Goal: Task Accomplishment & Management: Use online tool/utility

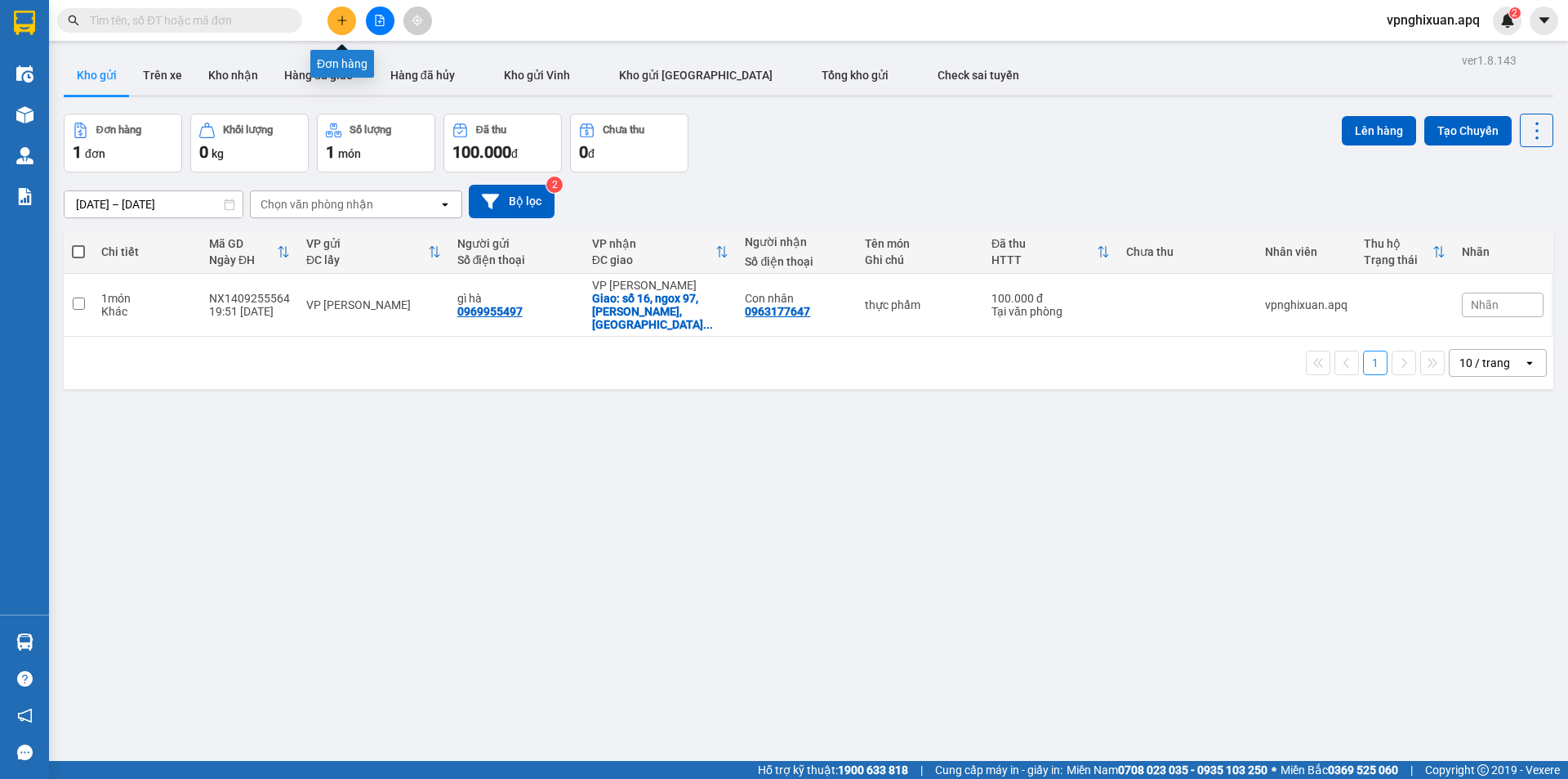
drag, startPoint x: 0, startPoint y: 0, endPoint x: 346, endPoint y: 21, distance: 346.6
click at [346, 21] on icon "plus" at bounding box center [343, 21] width 12 height 12
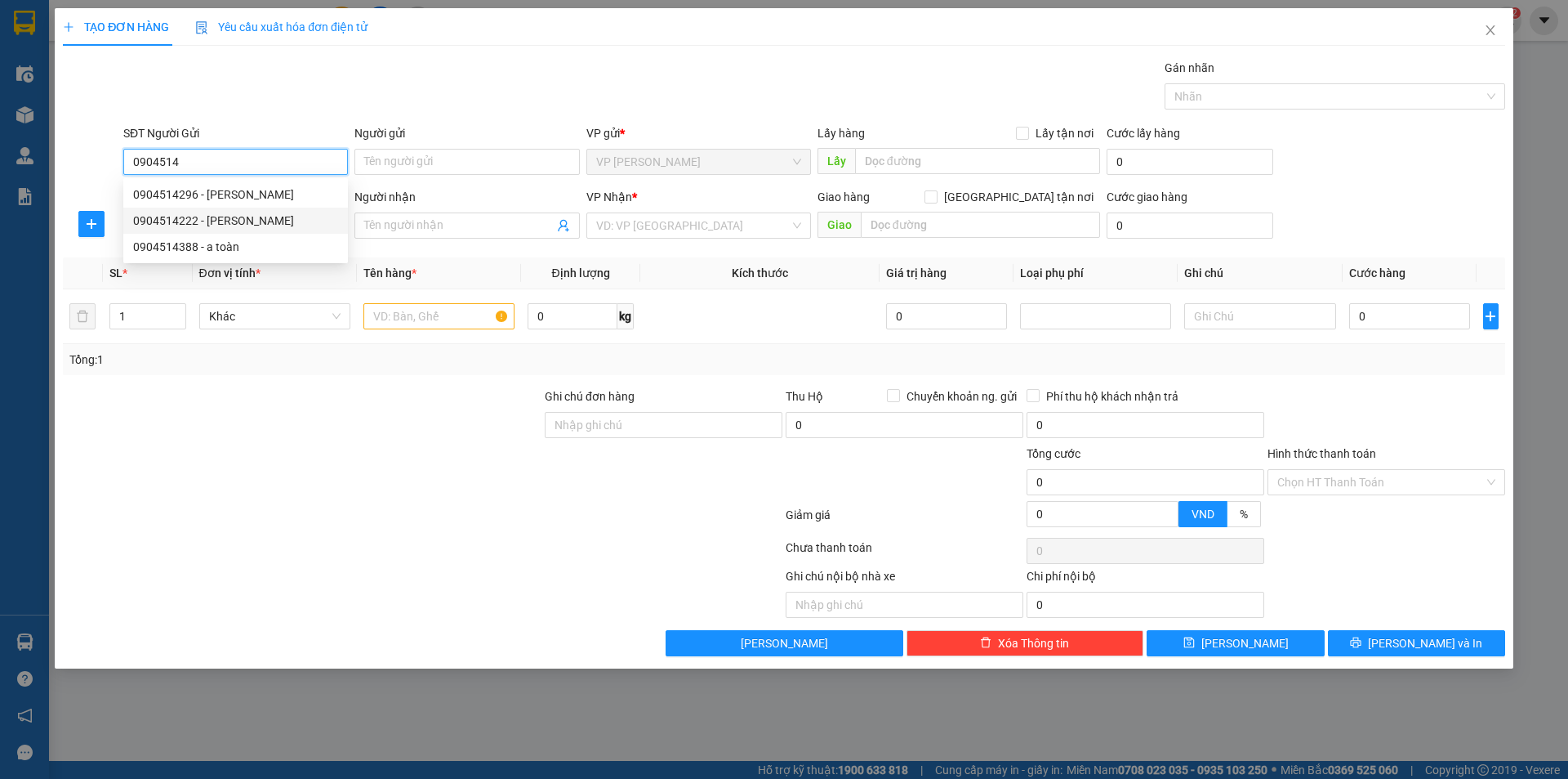
click at [273, 222] on div "0904514222 - [PERSON_NAME]" at bounding box center [235, 220] width 205 height 18
type input "0904514222"
type input "anh vinh"
type input "0904514222"
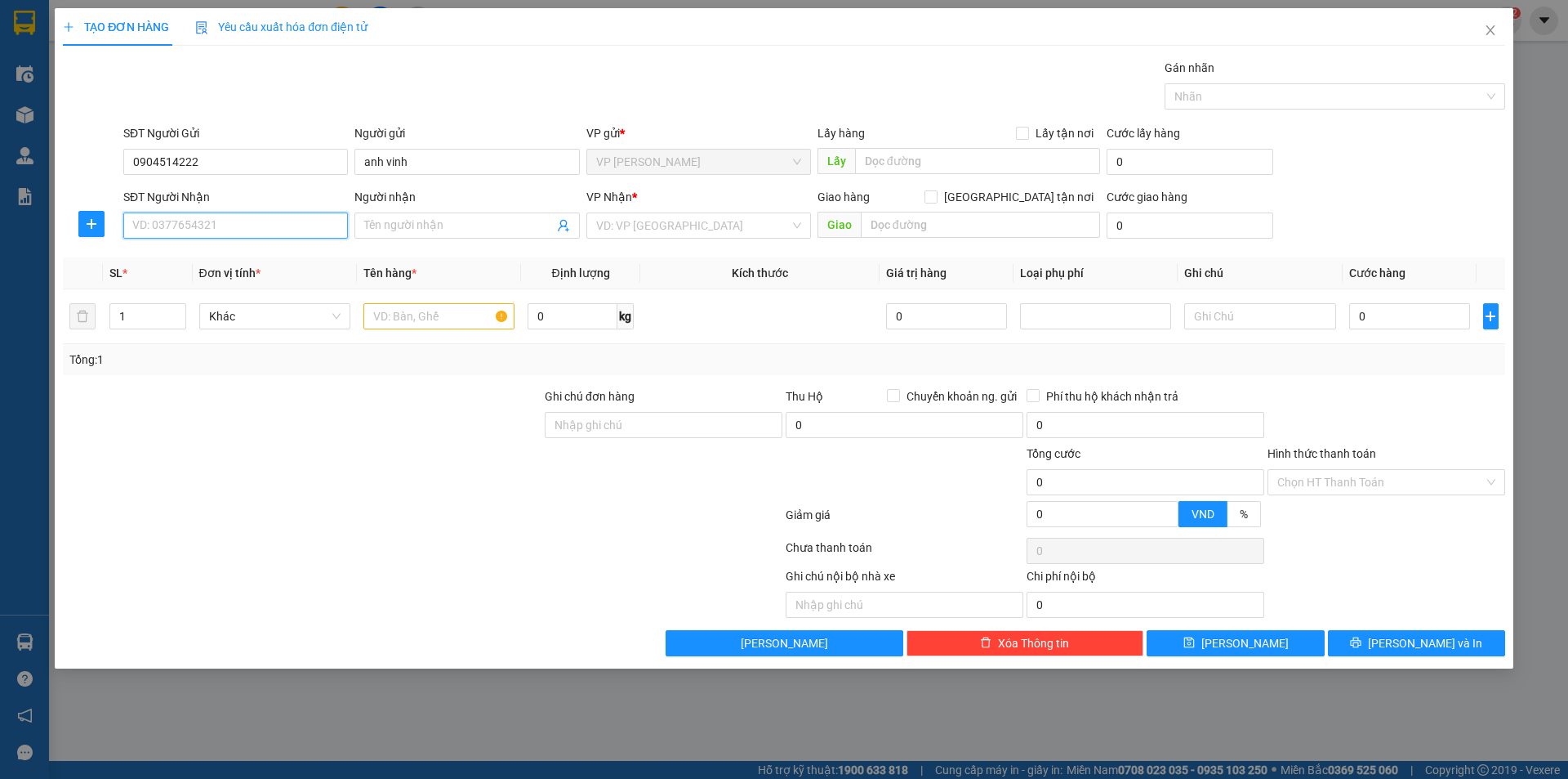
click at [206, 235] on input "SĐT Người Nhận" at bounding box center [235, 225] width 224 height 26
type input "0904965123"
click at [389, 319] on input "text" at bounding box center [439, 316] width 151 height 26
type input "xe máy"
click at [692, 228] on input "search" at bounding box center [693, 225] width 194 height 25
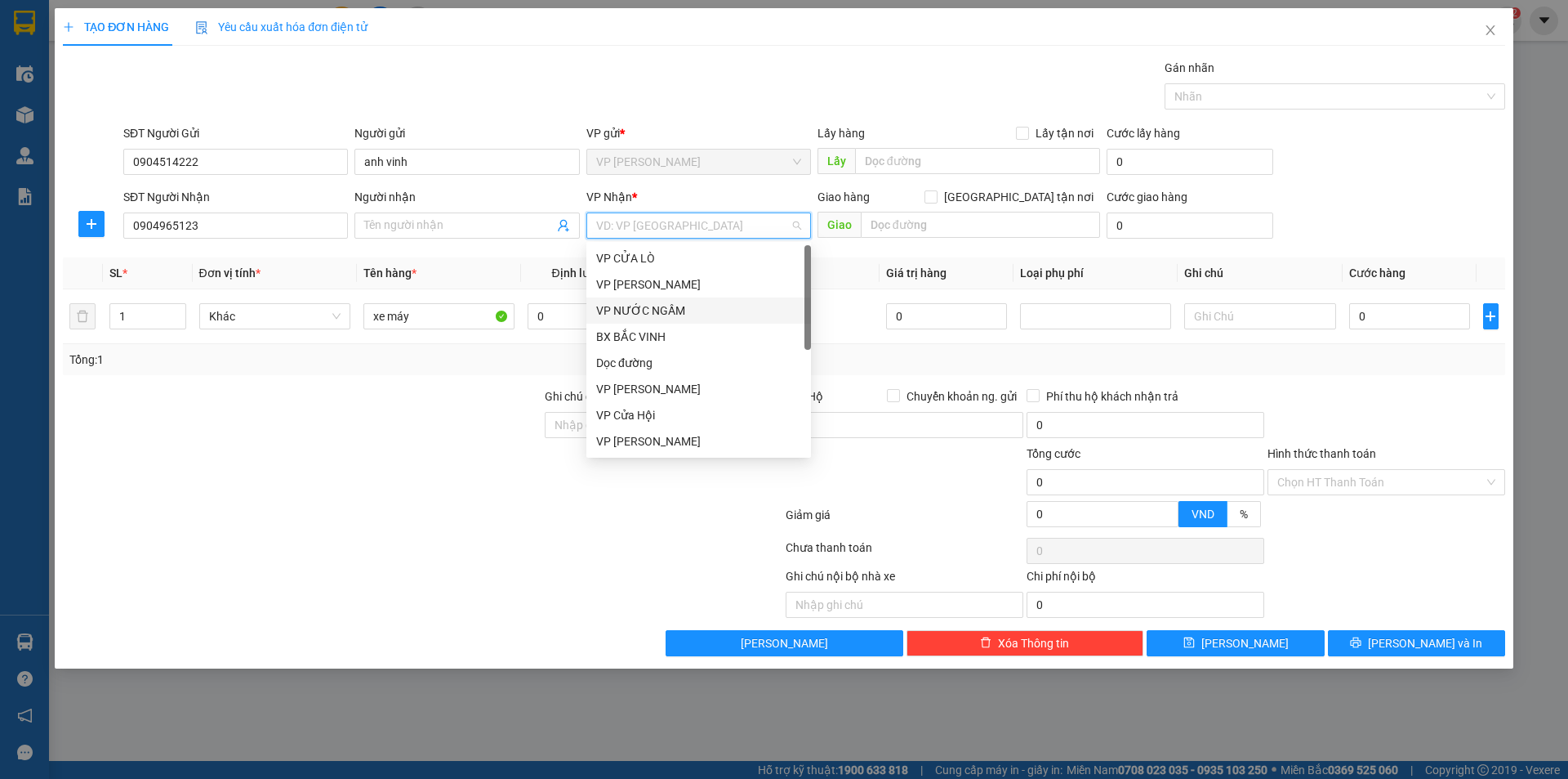
click at [677, 309] on div "VP NƯỚC NGẦM" at bounding box center [698, 310] width 205 height 18
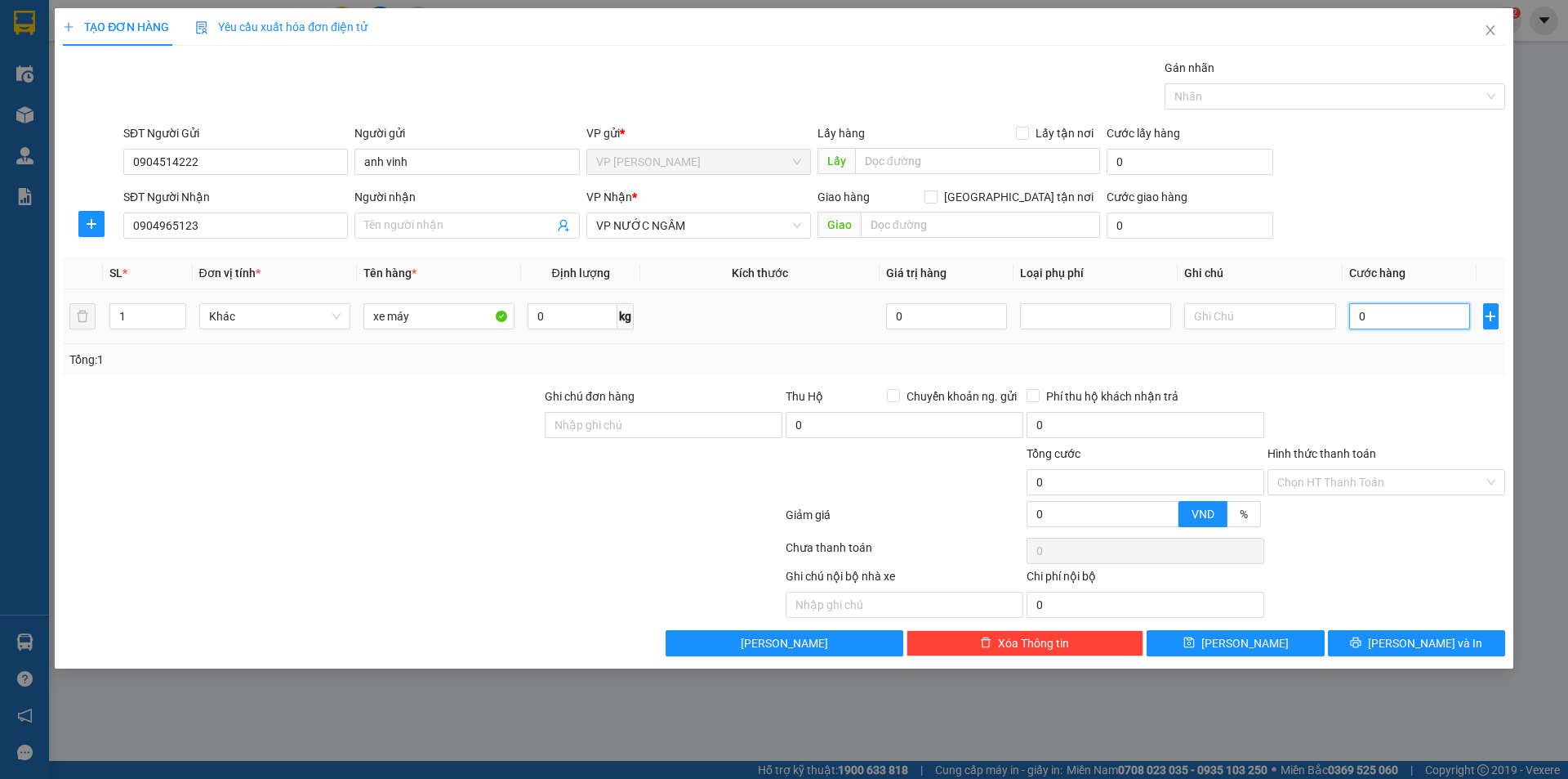
drag, startPoint x: 1399, startPoint y: 316, endPoint x: 1396, endPoint y: 328, distance: 12.4
click at [1399, 317] on input "0" at bounding box center [1410, 316] width 122 height 26
type input "0"
click at [424, 318] on input "xe máy" at bounding box center [439, 316] width 151 height 26
type input "xe máy +chìa khóa"
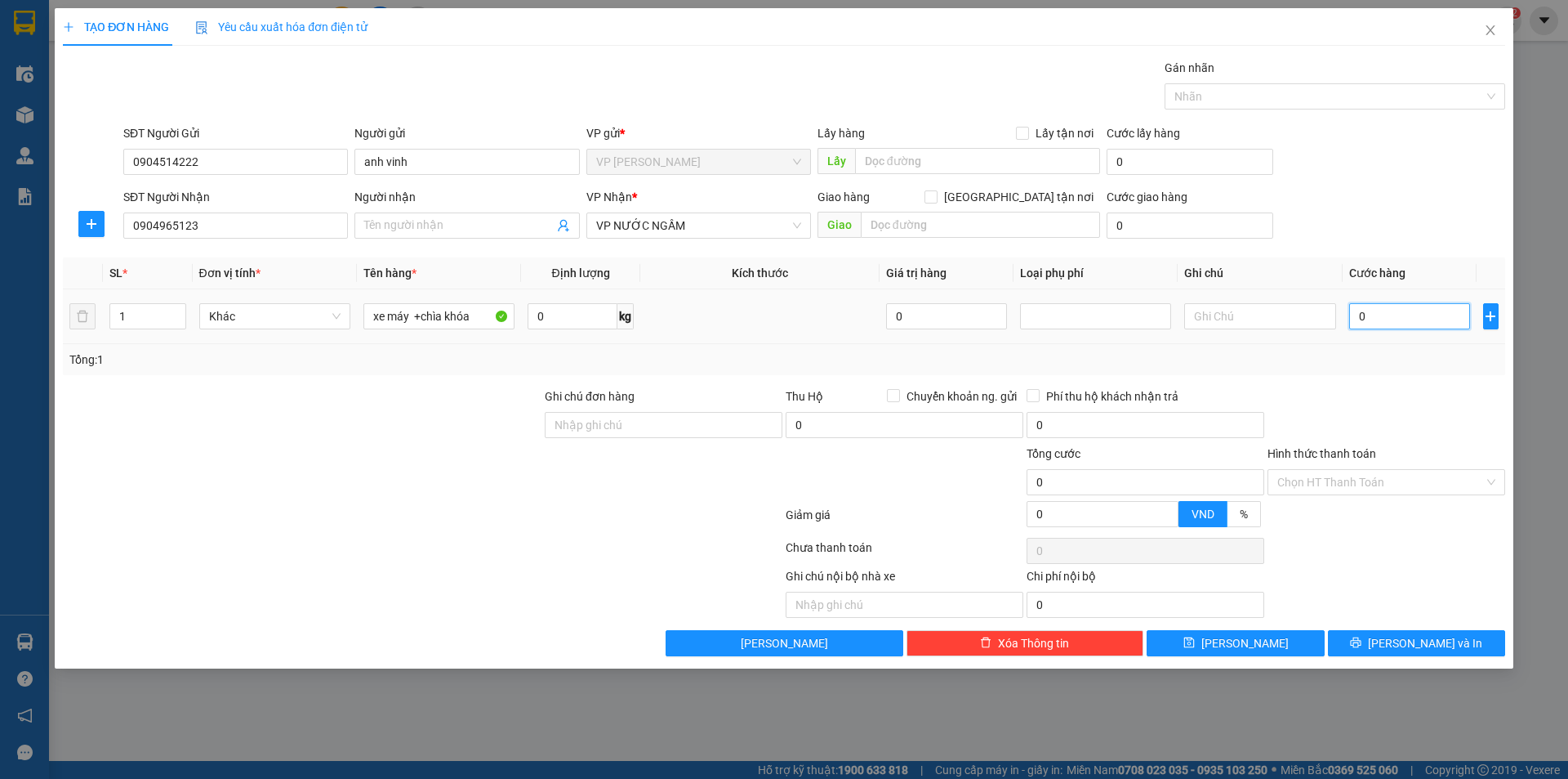
click at [1392, 314] on input "0" at bounding box center [1410, 316] width 122 height 26
type input "3"
type input "35"
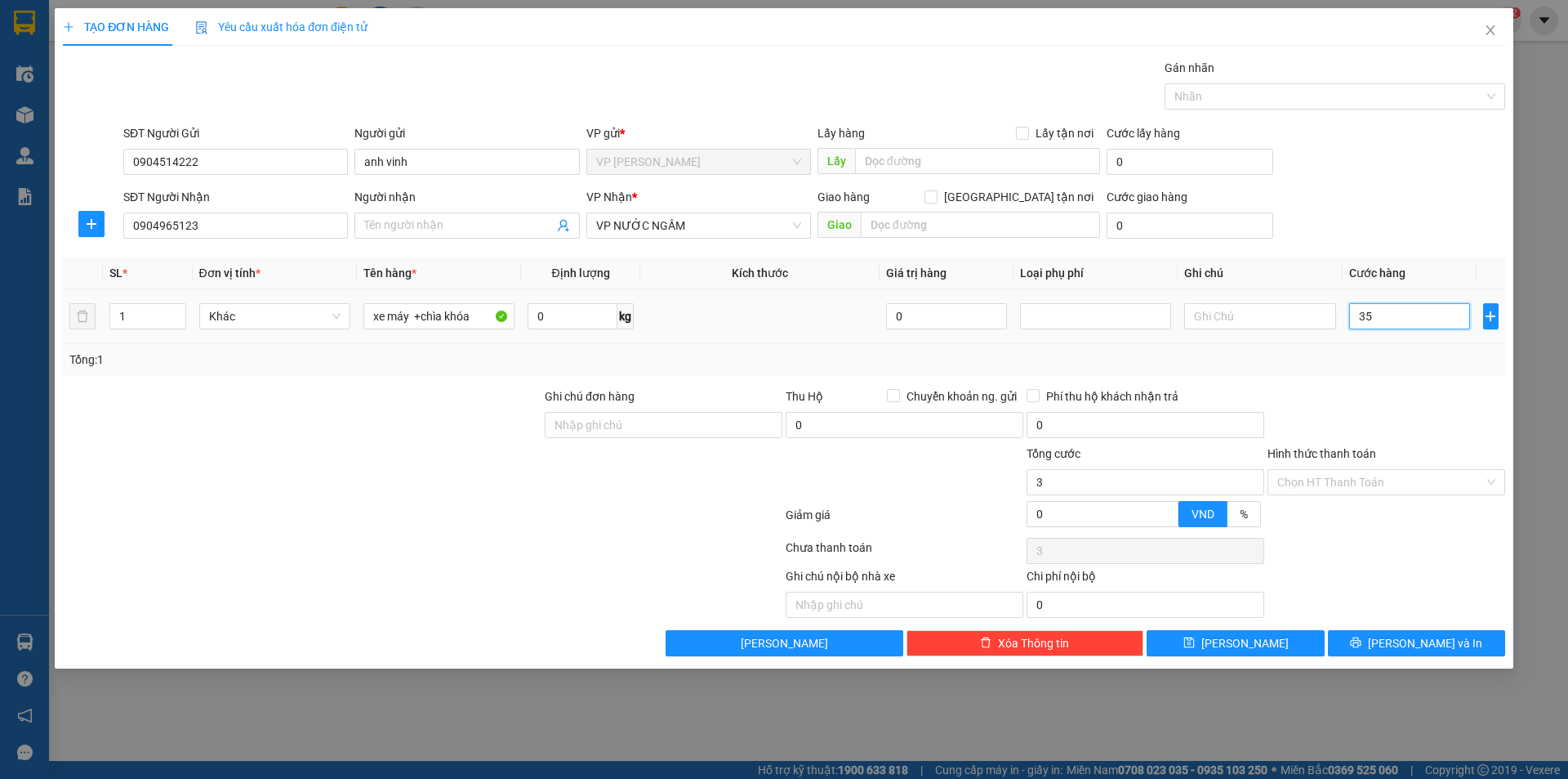
type input "35"
type input "350"
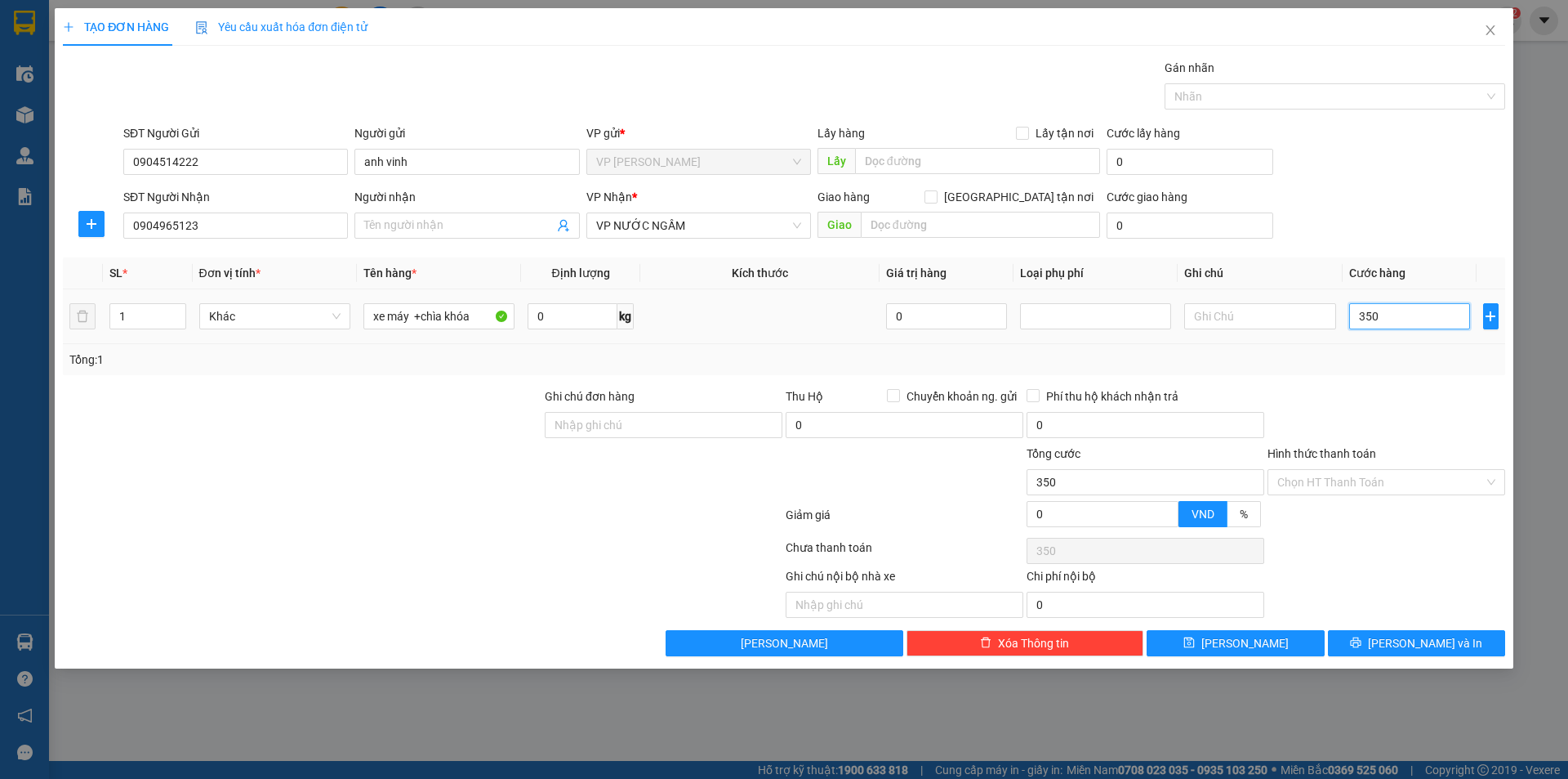
type input "3.500"
type input "35.000"
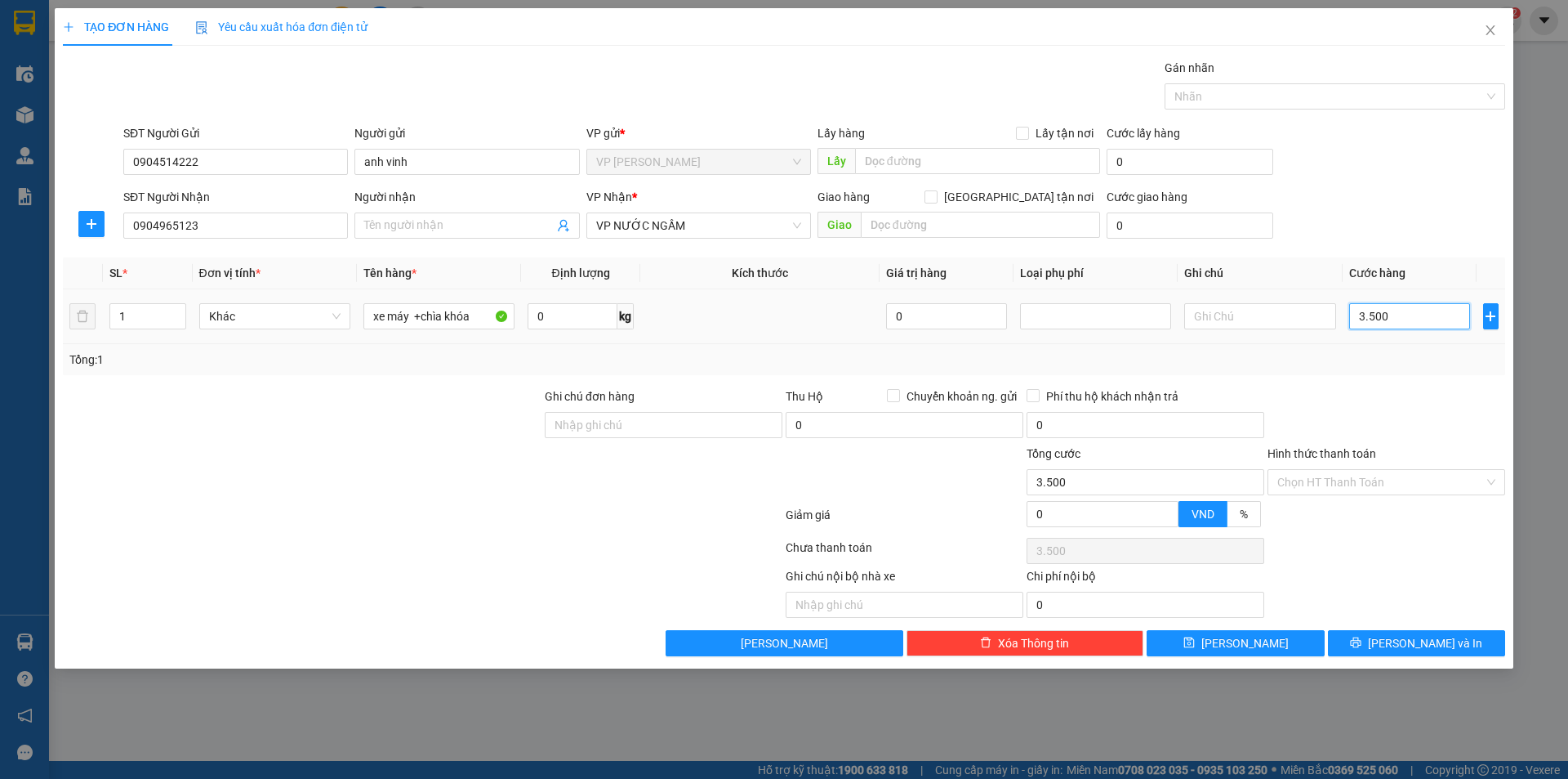
type input "35.000"
type input "350.000"
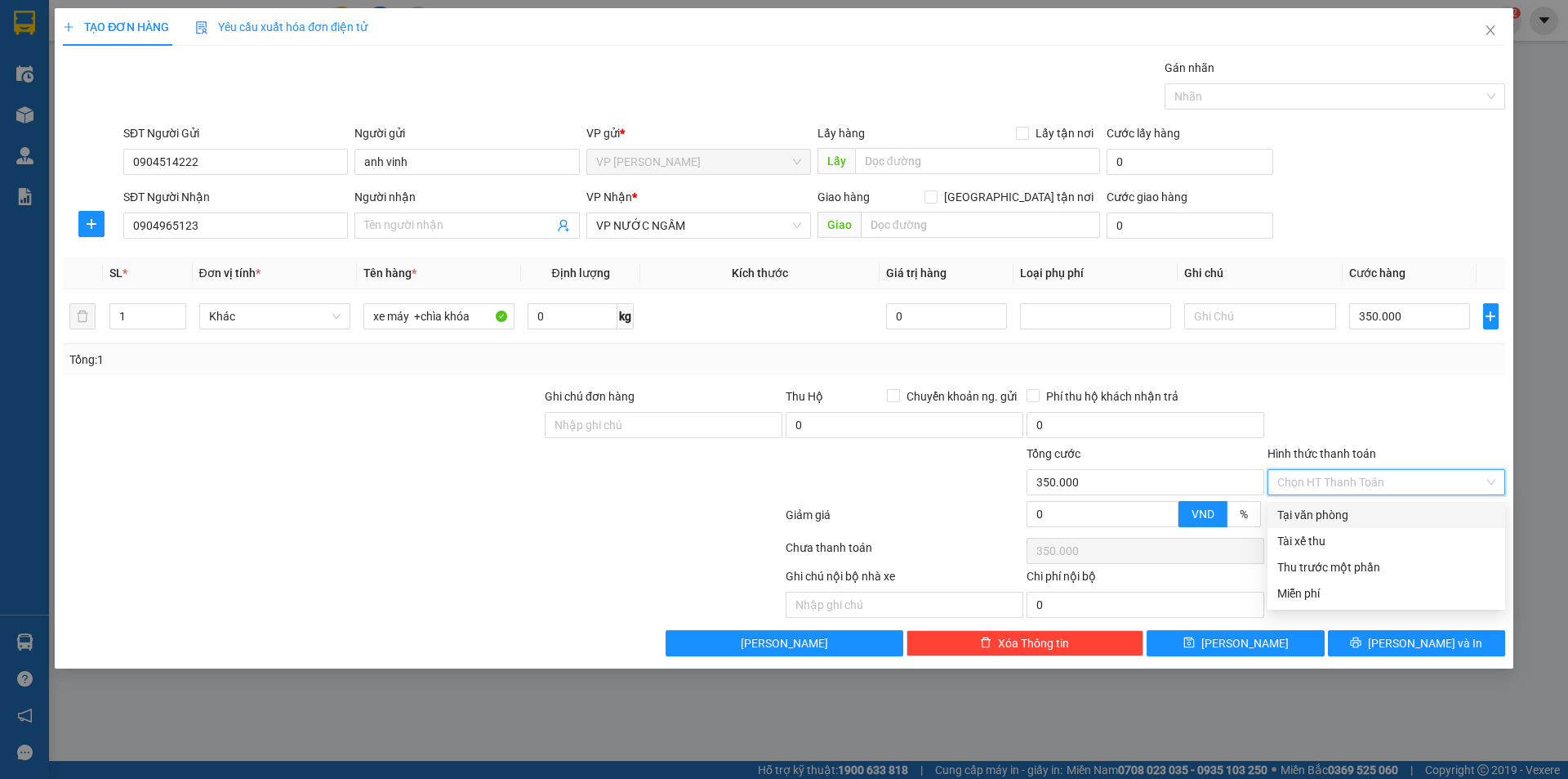
click at [1377, 476] on input "Hình thức thanh toán" at bounding box center [1380, 481] width 206 height 25
click at [1343, 513] on div "Tại văn phòng" at bounding box center [1386, 515] width 218 height 18
type input "0"
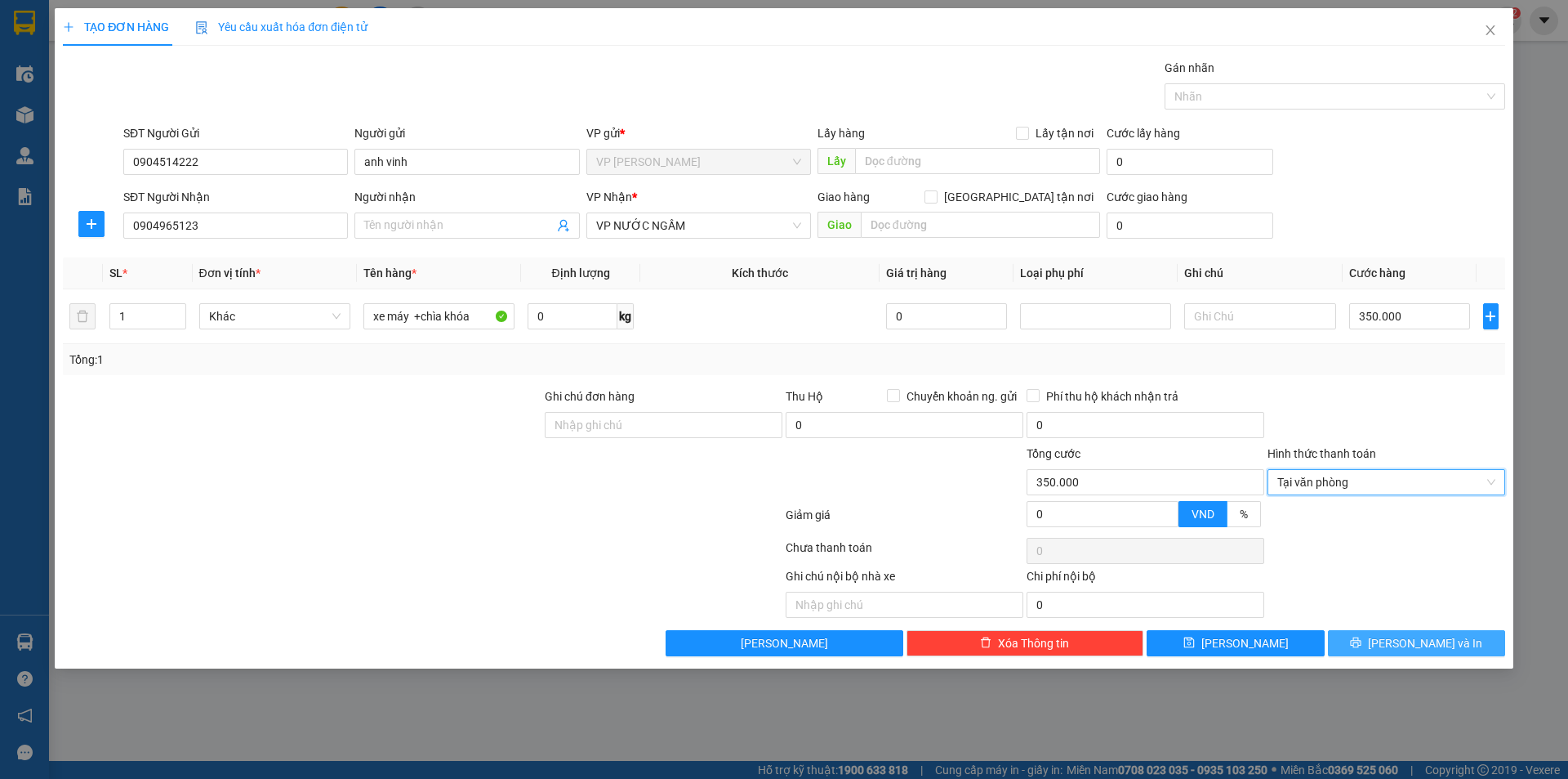
click at [1412, 641] on span "[PERSON_NAME] và In" at bounding box center [1426, 643] width 115 height 18
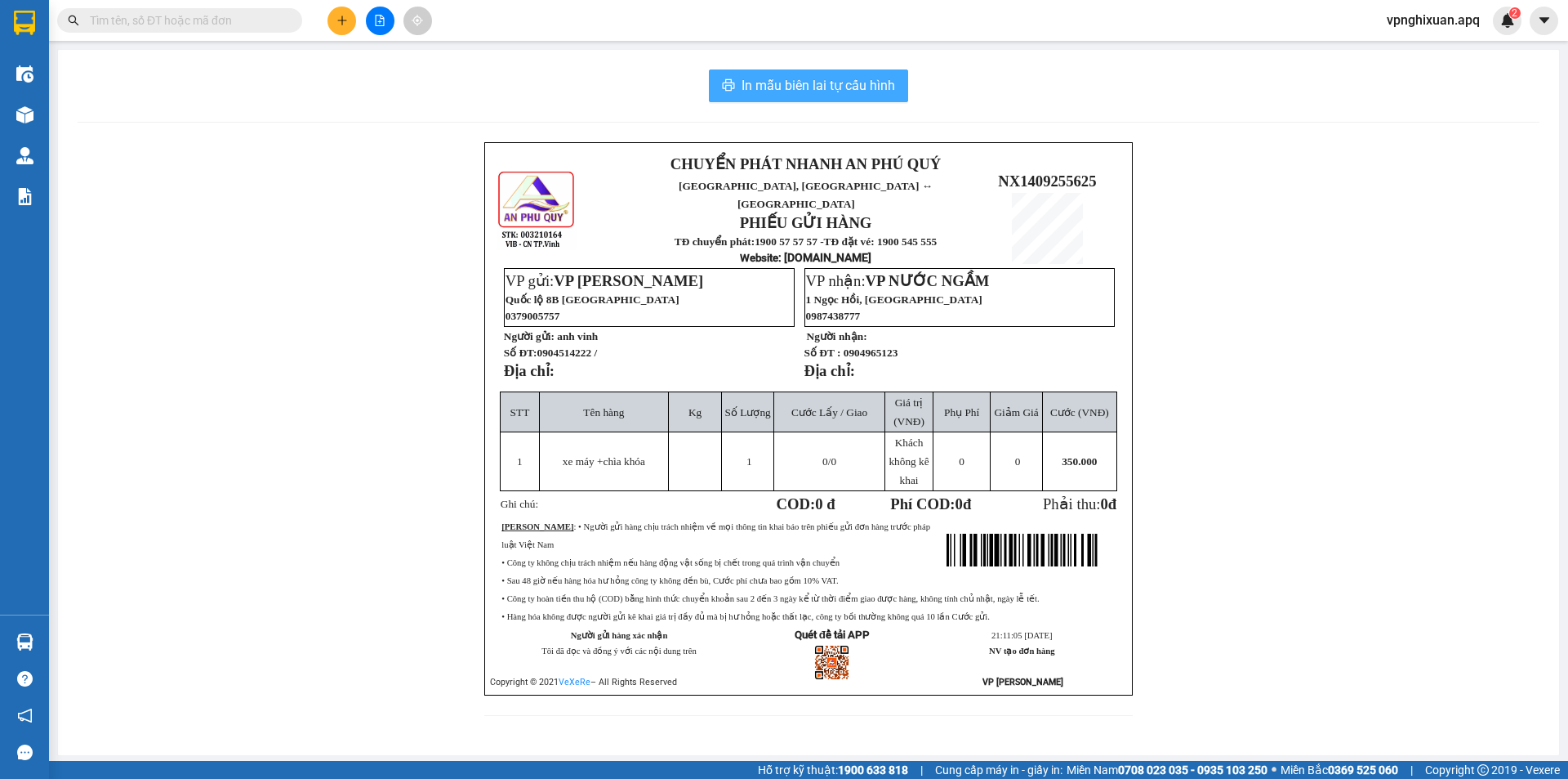
click at [852, 85] on span "In mẫu biên lai tự cấu hình" at bounding box center [818, 85] width 153 height 21
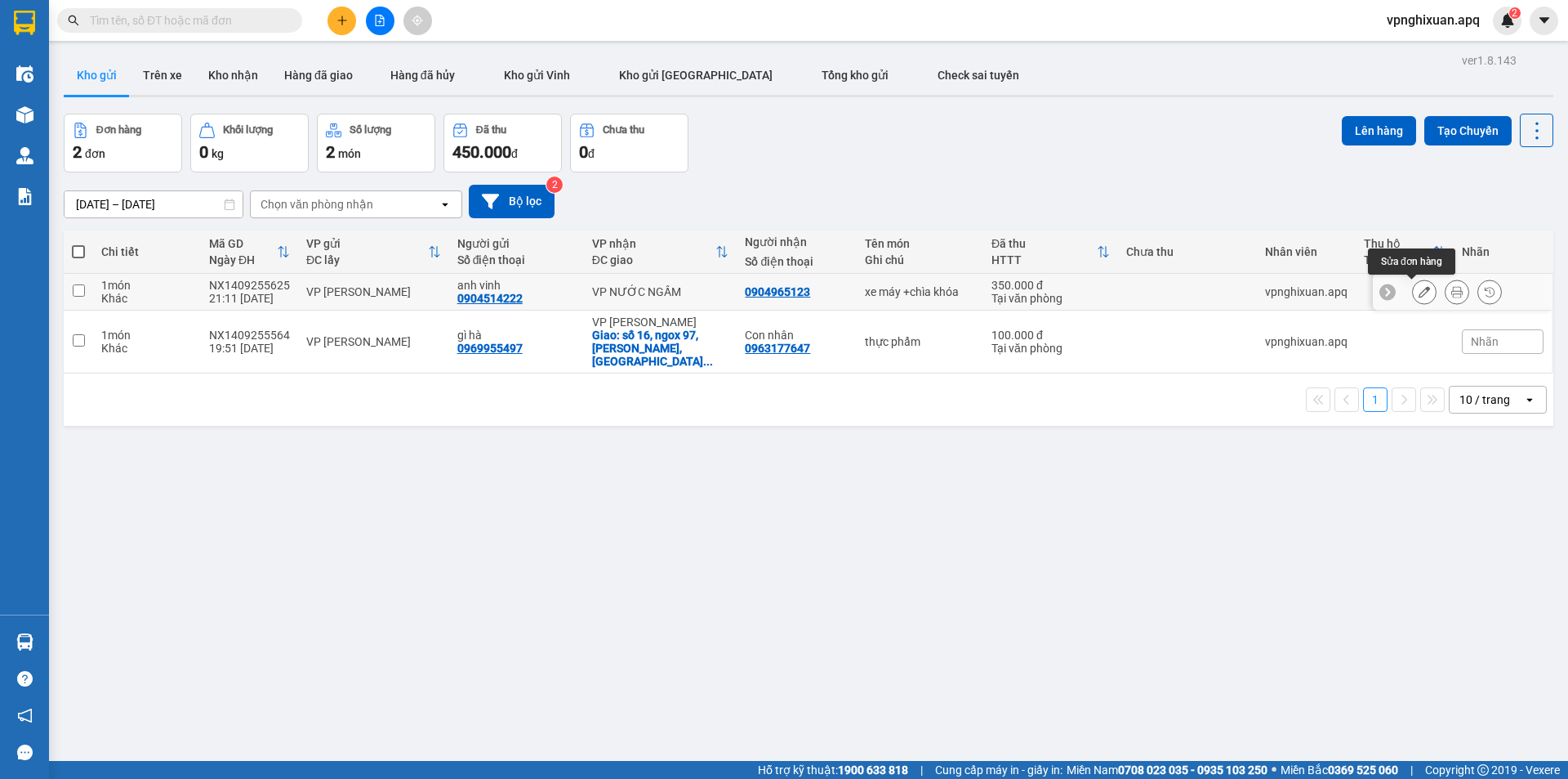
click at [1419, 292] on icon at bounding box center [1425, 292] width 12 height 12
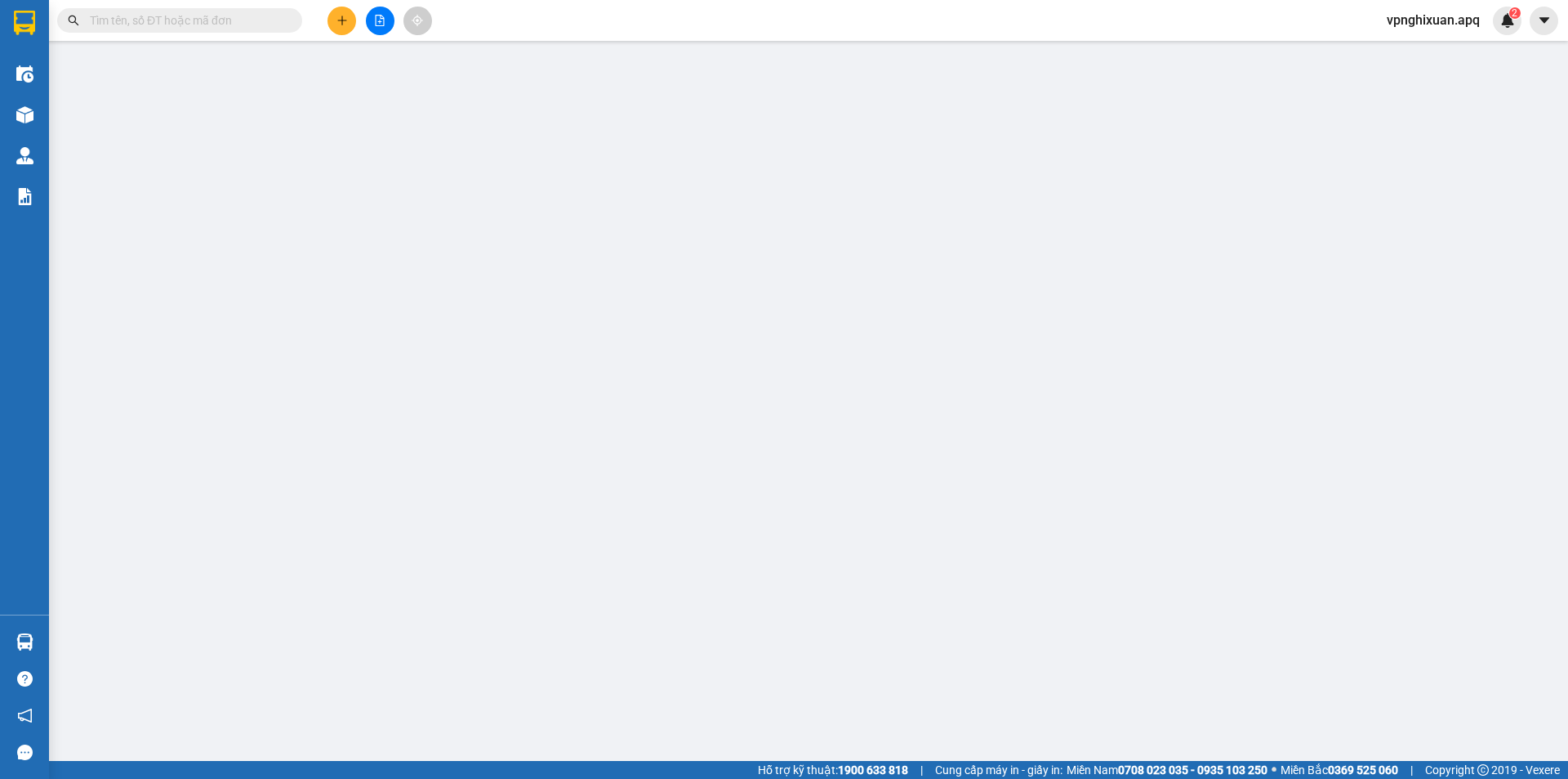
type input "0904514222"
type input "anh vinh"
type input "0904965123"
type input "350.000"
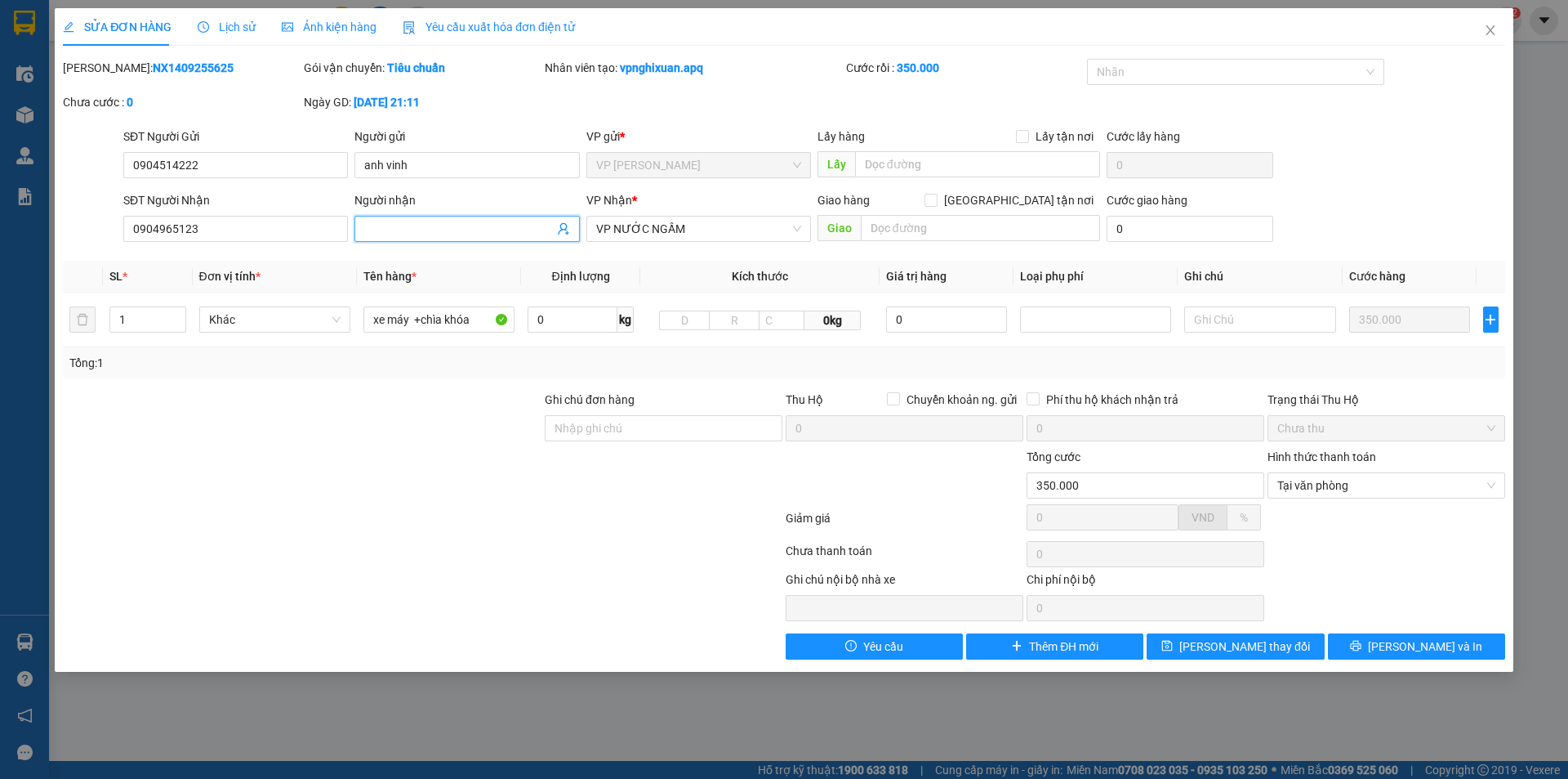
click at [386, 224] on input "Người nhận" at bounding box center [458, 228] width 189 height 18
type input "[PERSON_NAME]"
click at [1253, 649] on span "[PERSON_NAME] thay đổi" at bounding box center [1245, 647] width 130 height 18
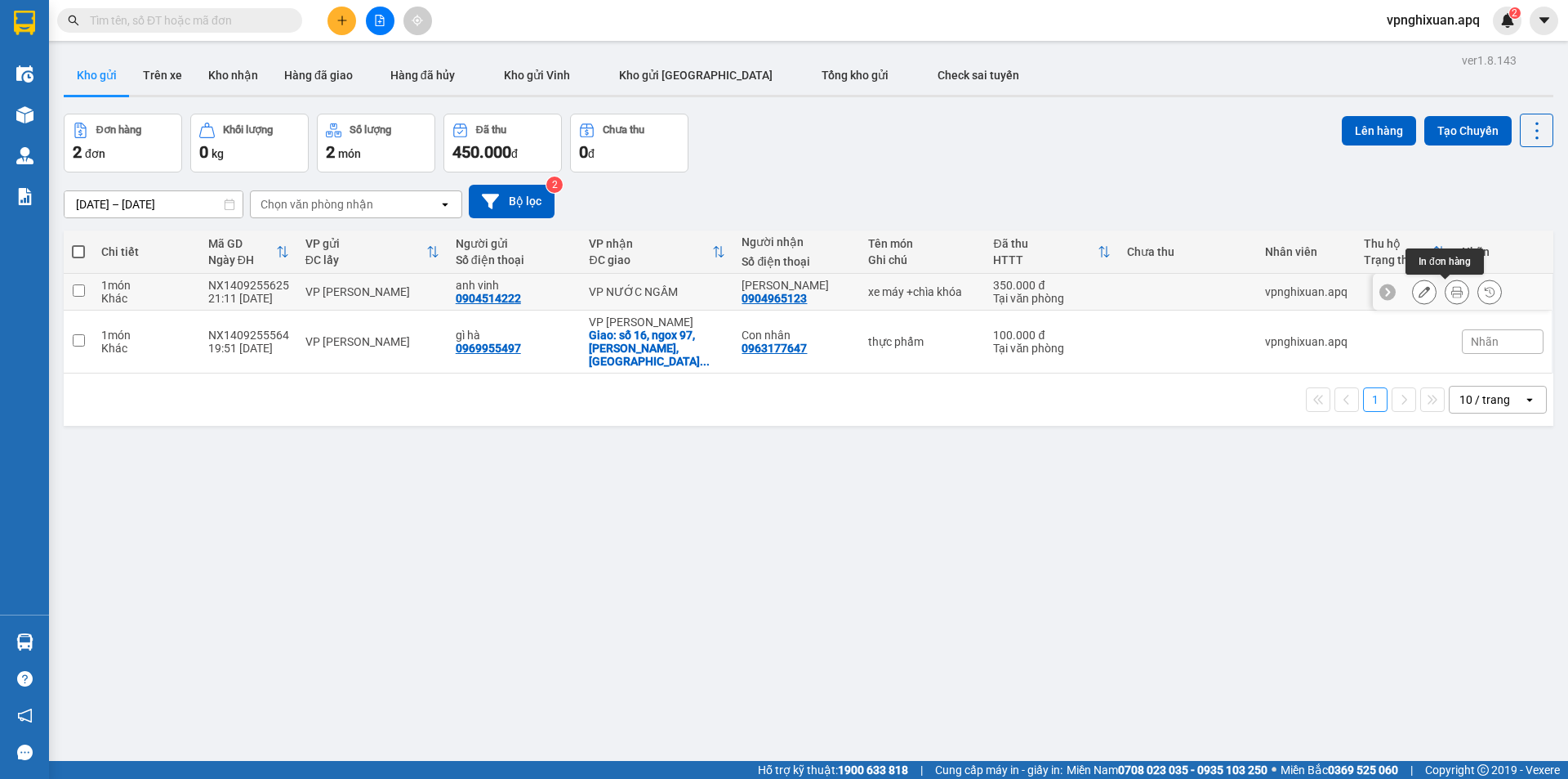
click at [1453, 290] on button at bounding box center [1456, 292] width 23 height 29
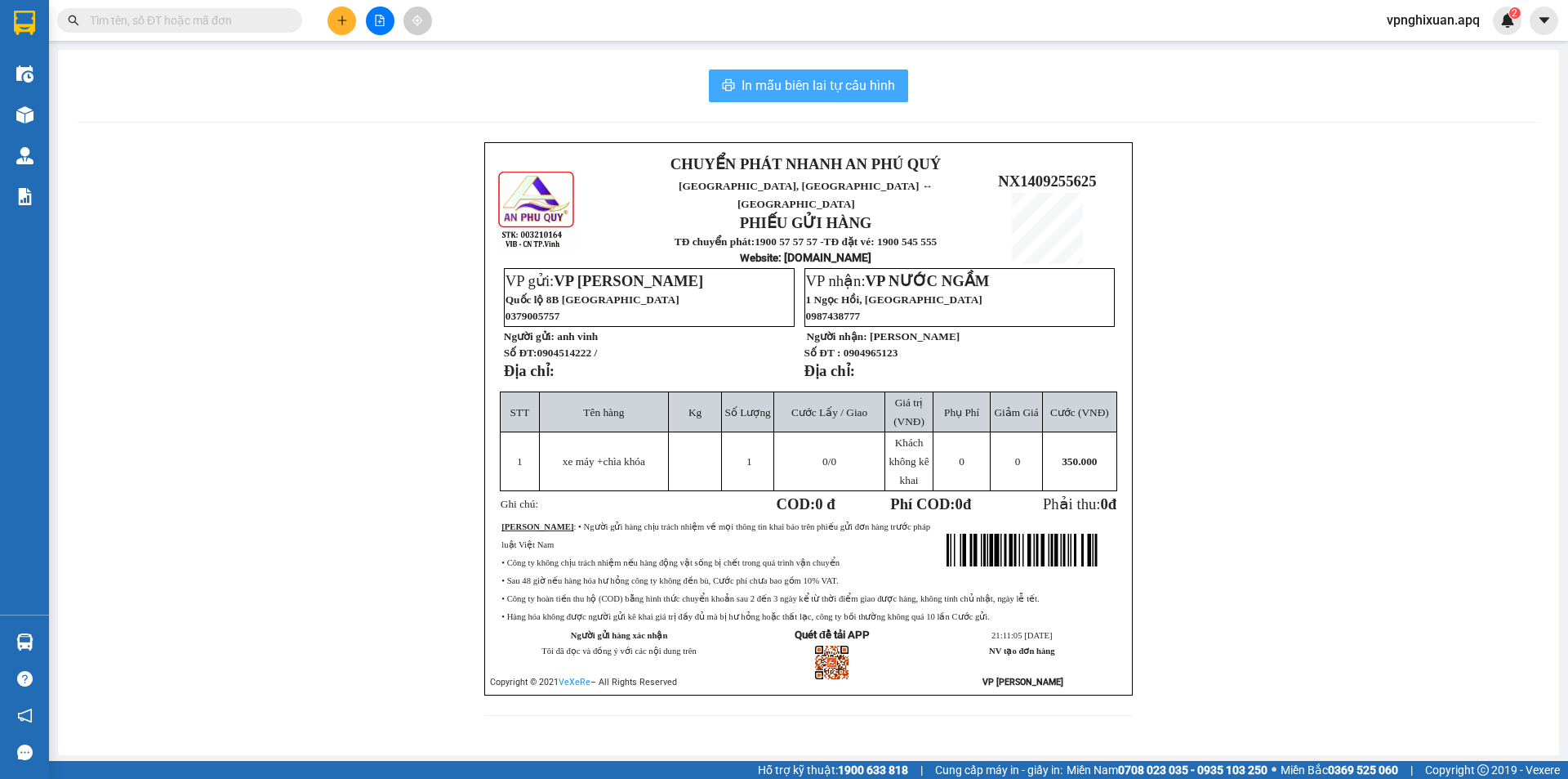
click at [778, 70] on button "In mẫu biên lai tự cấu hình" at bounding box center [809, 85] width 200 height 33
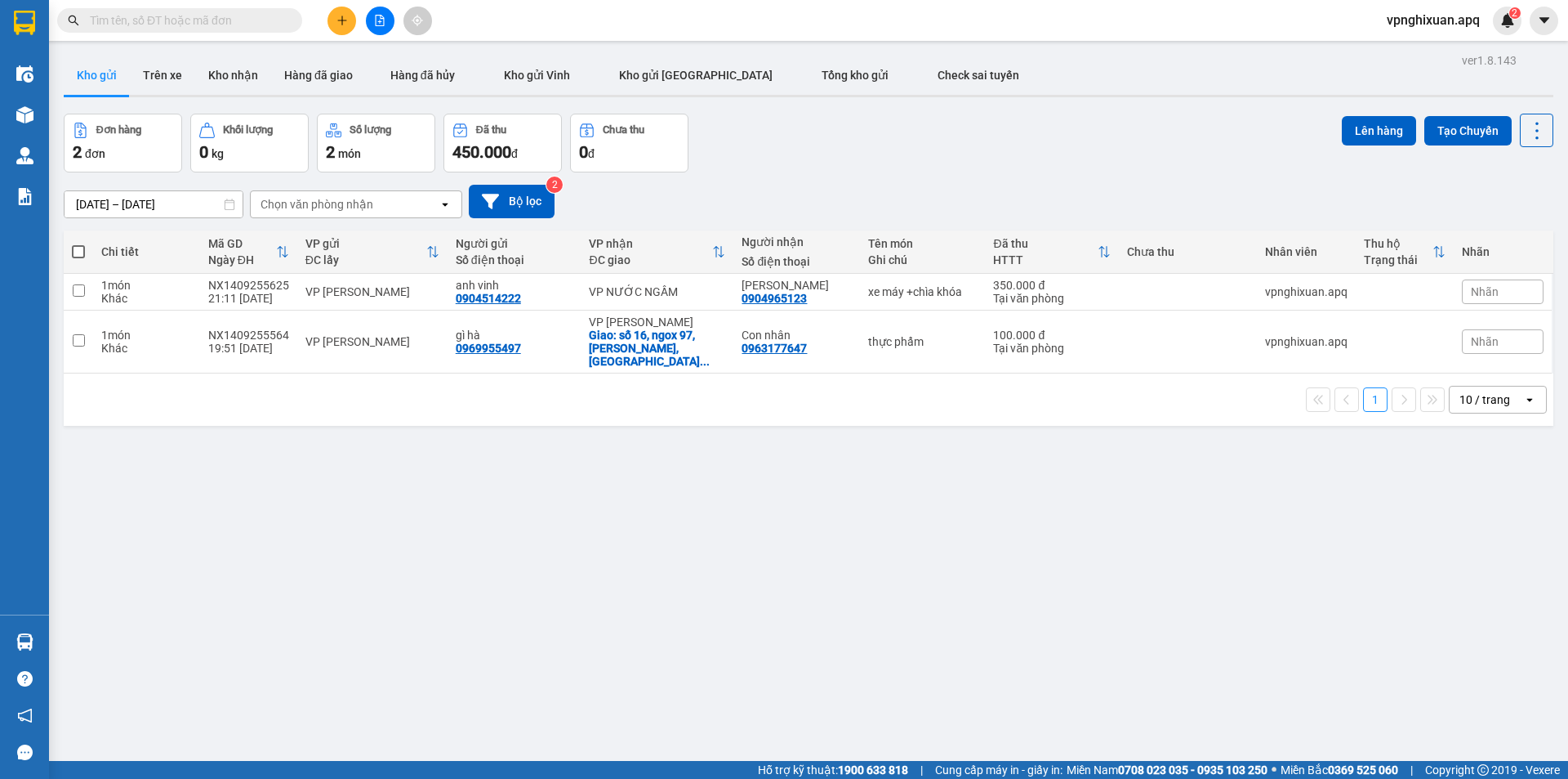
scroll to position [97, 0]
drag, startPoint x: 332, startPoint y: 412, endPoint x: 172, endPoint y: 438, distance: 162.1
click at [242, 417] on div "ver 1.8.143 Kho gửi Trên xe Kho nhận Hàng đã giao Hàng đã hủy Kho gửi Vinh Kho …" at bounding box center [808, 439] width 1503 height 779
drag, startPoint x: 172, startPoint y: 438, endPoint x: 401, endPoint y: 641, distance: 306.0
click at [419, 664] on div "ver 1.8.143 Kho gửi Trên xe Kho nhận Hàng đã giao Hàng đã hủy Kho gửi Vinh Kho …" at bounding box center [808, 439] width 1503 height 779
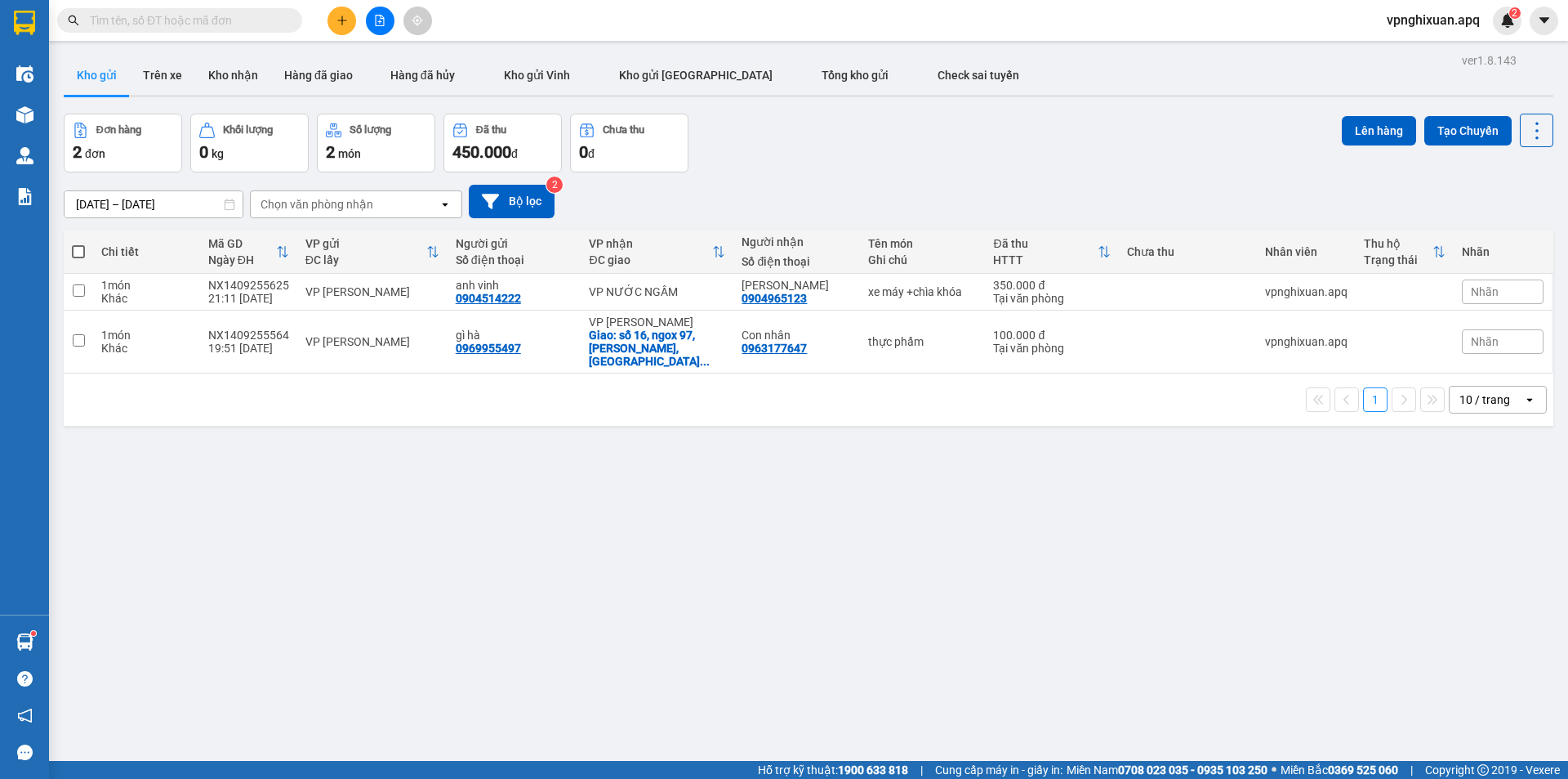
click at [79, 251] on span at bounding box center [78, 251] width 13 height 13
click at [78, 243] on input "checkbox" at bounding box center [78, 243] width 0 height 0
checkbox input "true"
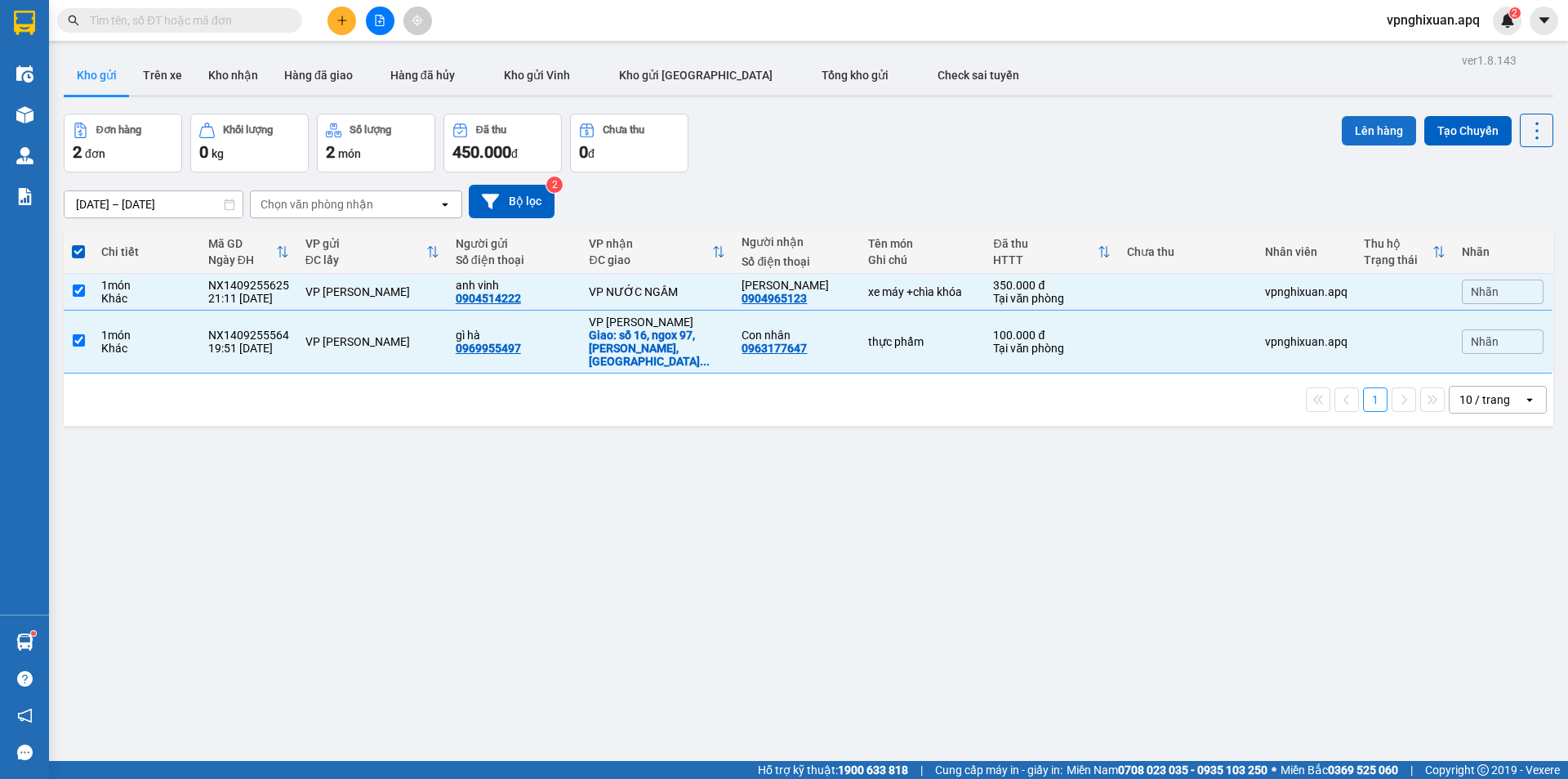
click at [1362, 133] on button "Lên hàng" at bounding box center [1378, 130] width 74 height 30
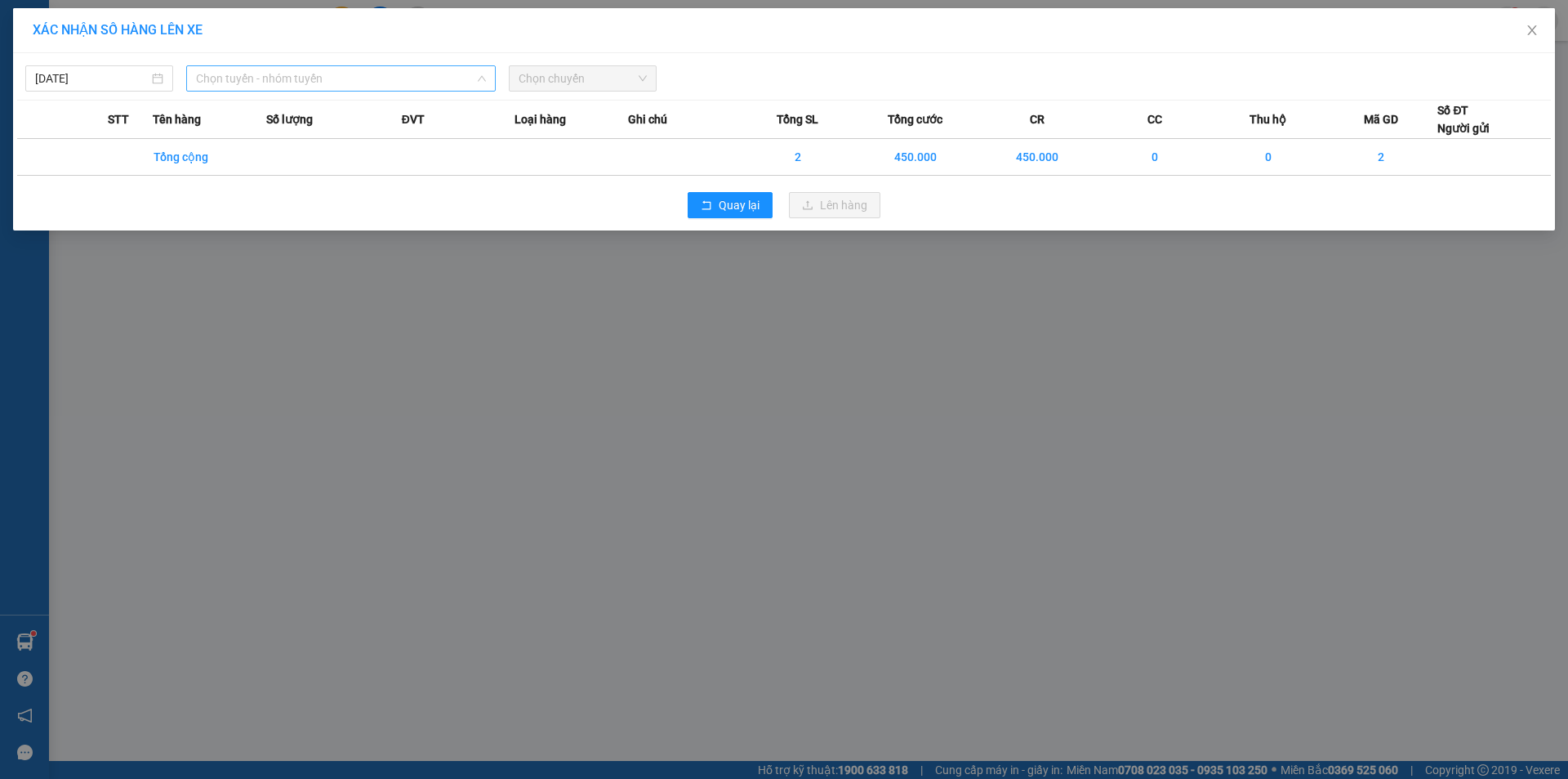
click at [302, 77] on span "Chọn tuyến - nhóm tuyến" at bounding box center [340, 78] width 289 height 25
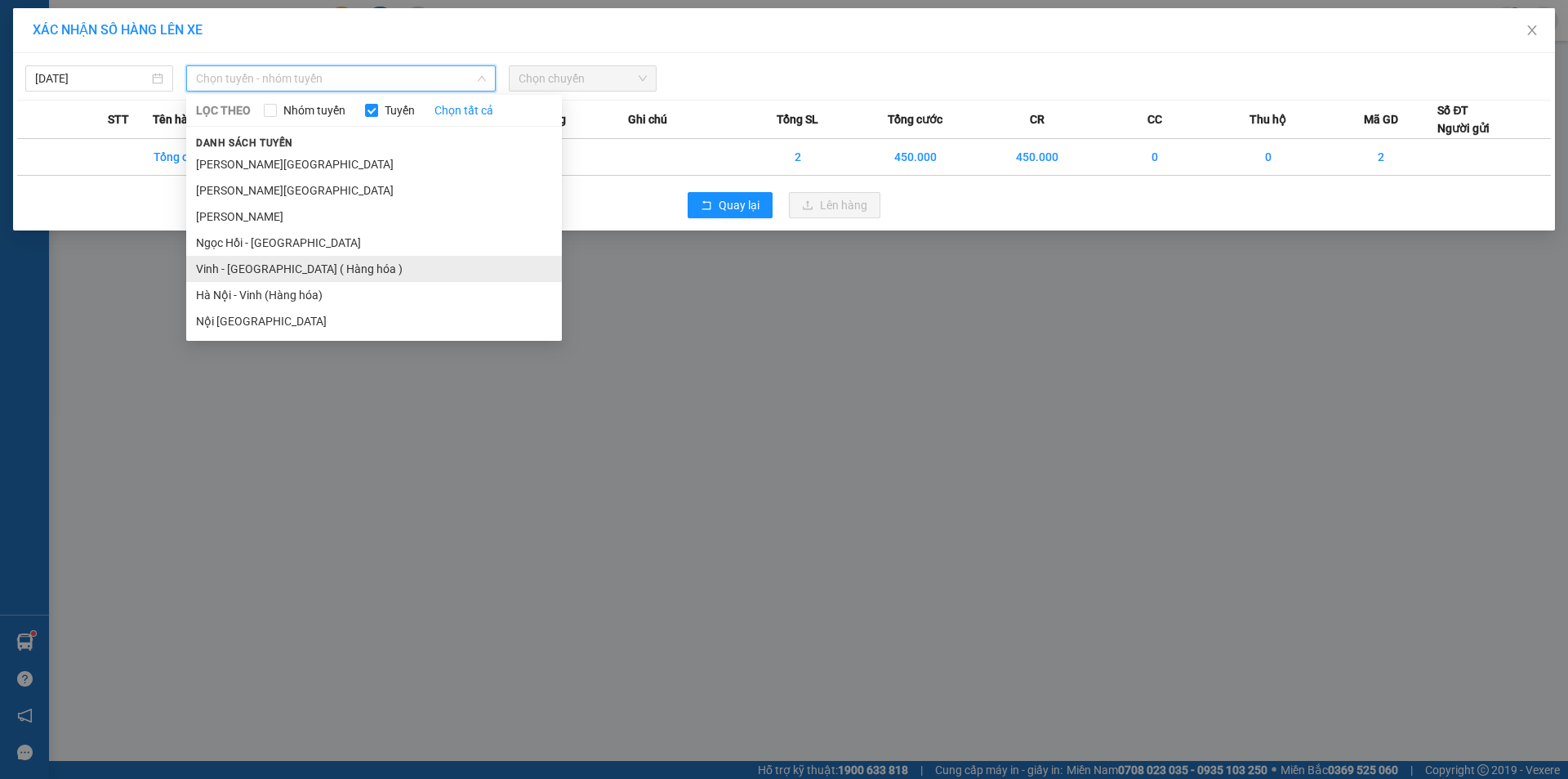
click at [320, 267] on li "Vinh - [GEOGRAPHIC_DATA] ( Hàng hóa )" at bounding box center [373, 269] width 375 height 26
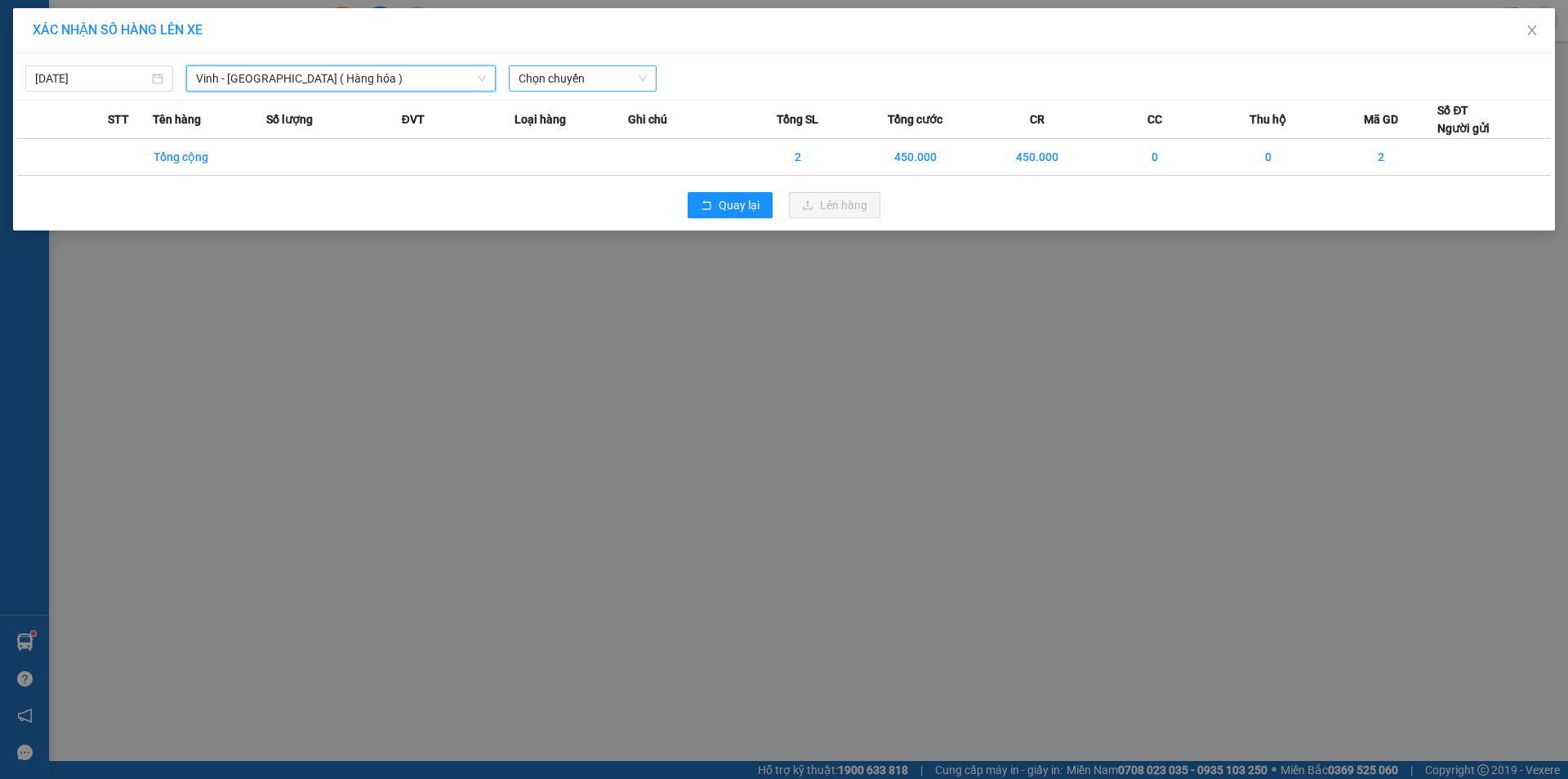
click at [598, 82] on span "Chọn chuyến" at bounding box center [583, 78] width 128 height 25
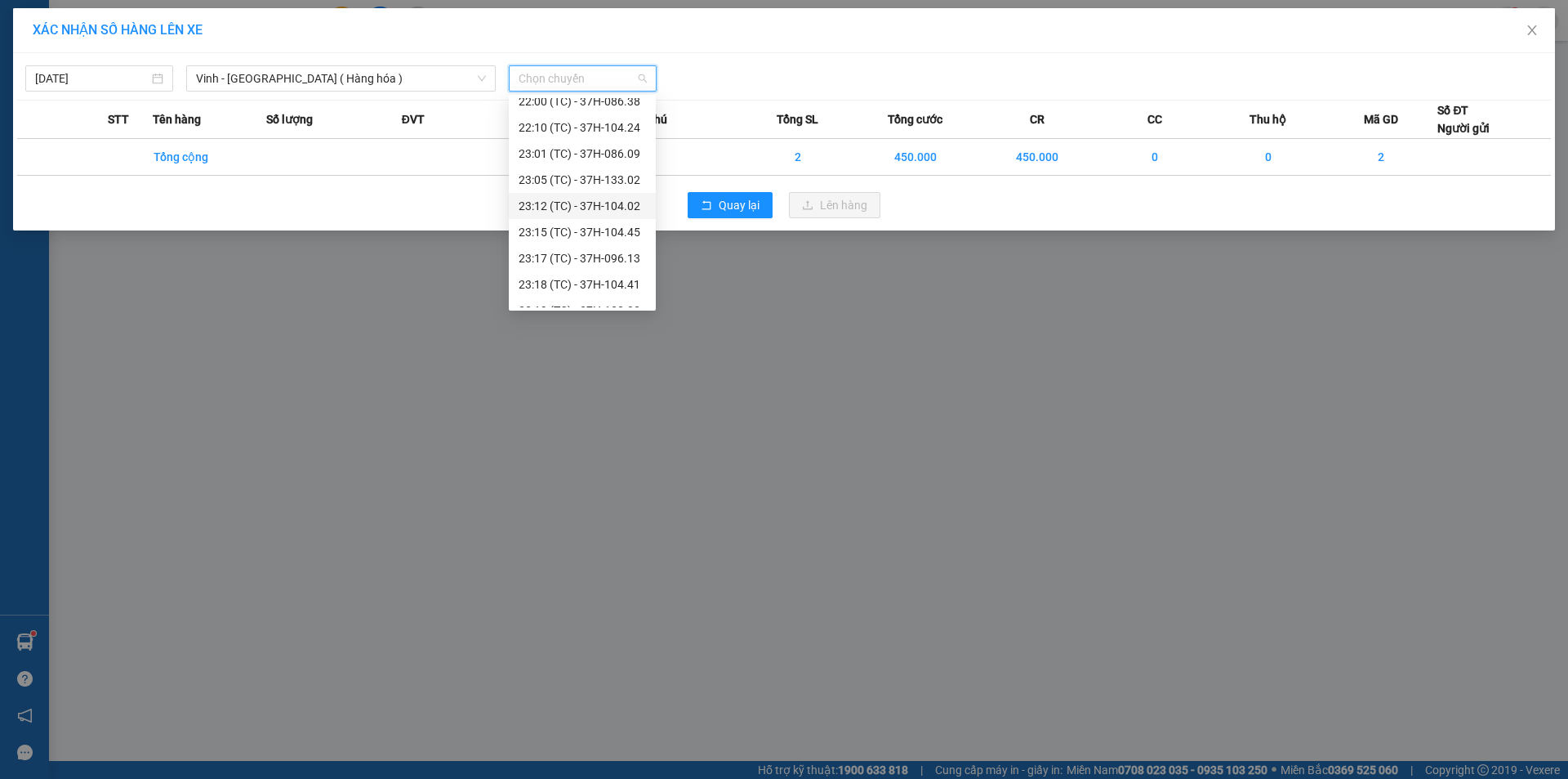
scroll to position [262, 0]
drag, startPoint x: 613, startPoint y: 219, endPoint x: 623, endPoint y: 217, distance: 10.2
click at [619, 218] on div "23:15 (TC) - 37H-104.45" at bounding box center [582, 216] width 127 height 18
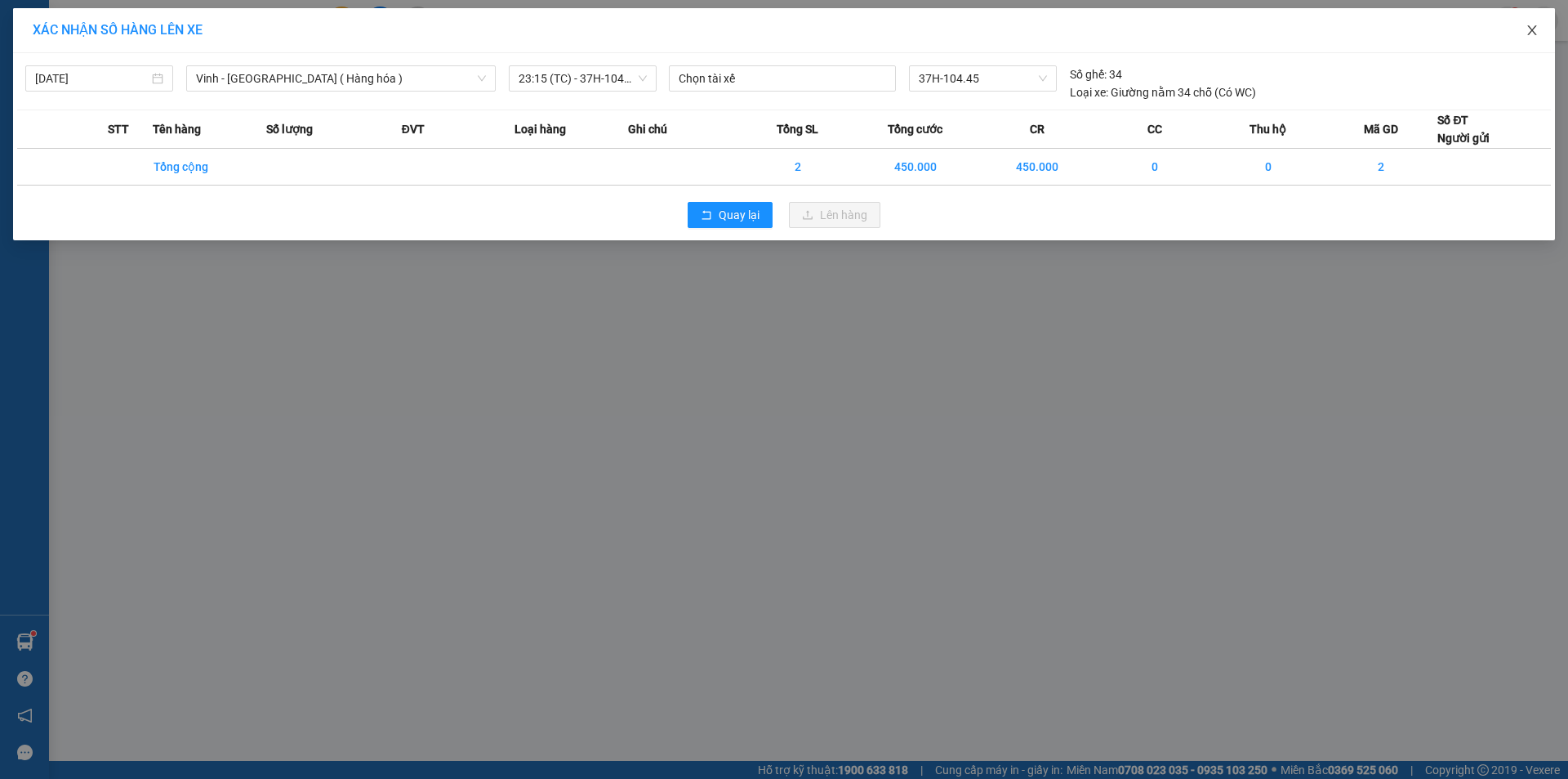
click at [1533, 28] on icon "close" at bounding box center [1531, 30] width 13 height 13
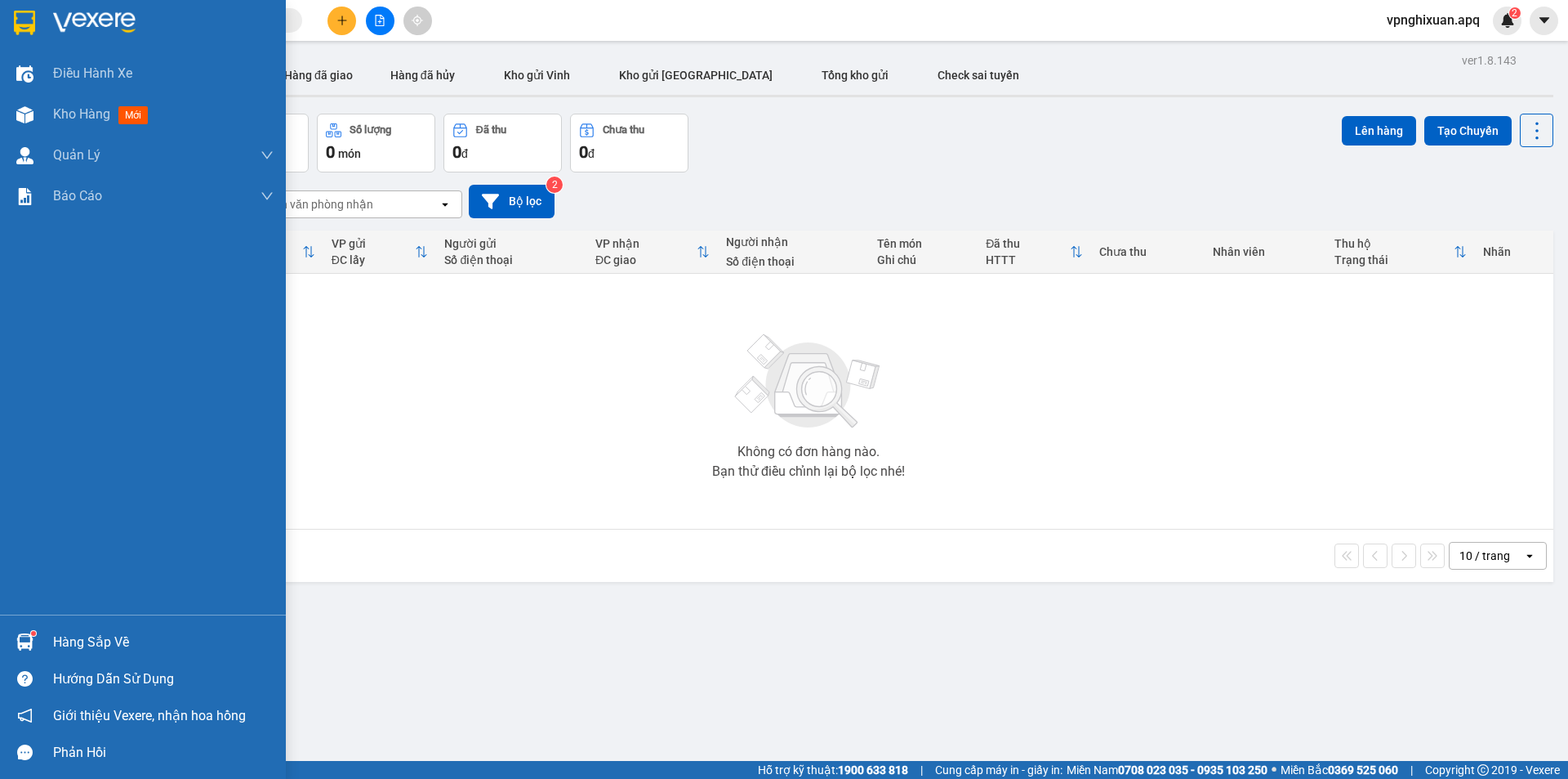
click at [110, 644] on div "Hàng sắp về" at bounding box center [163, 642] width 220 height 25
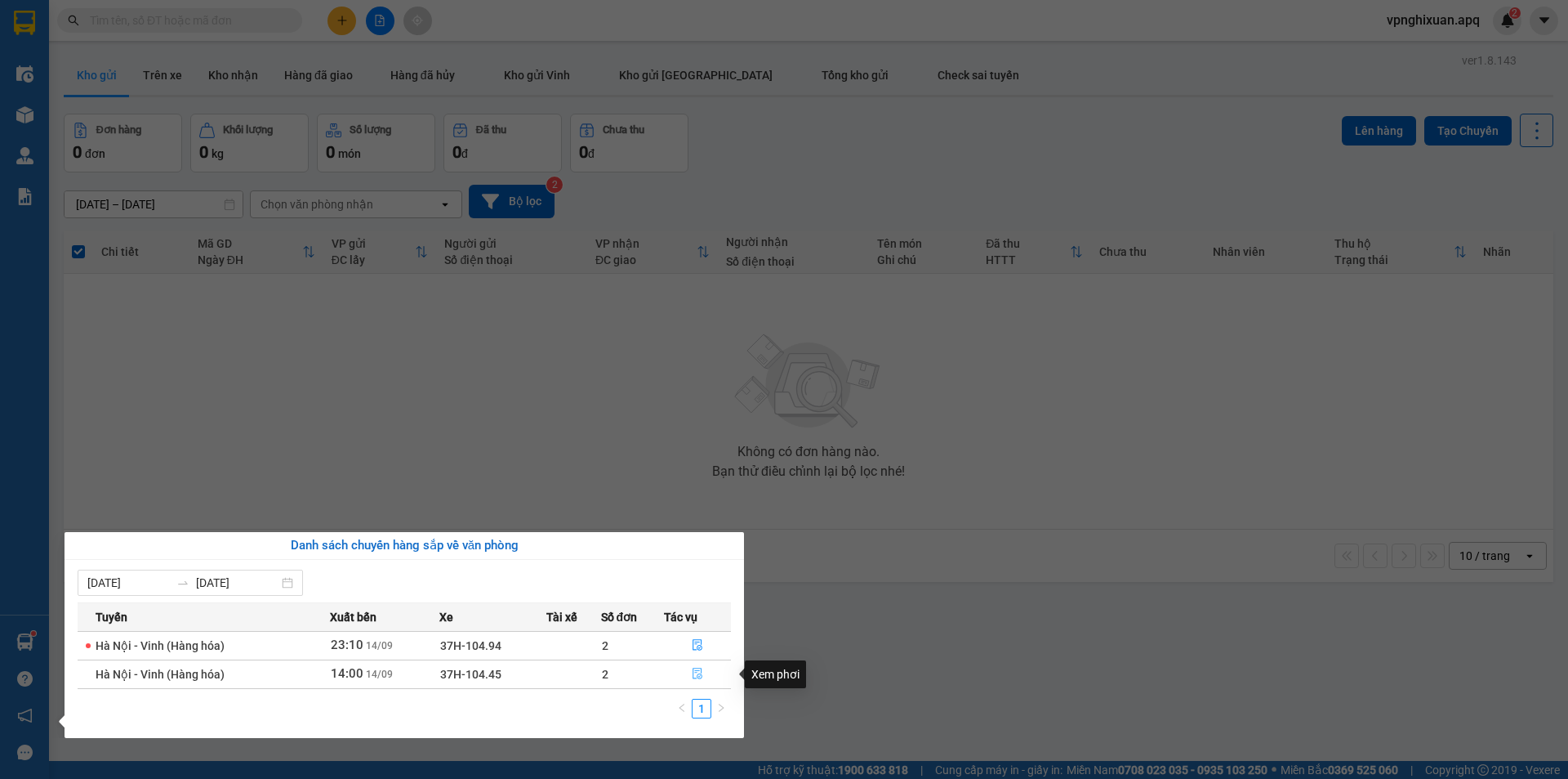
click at [701, 678] on icon "file-done" at bounding box center [698, 674] width 10 height 12
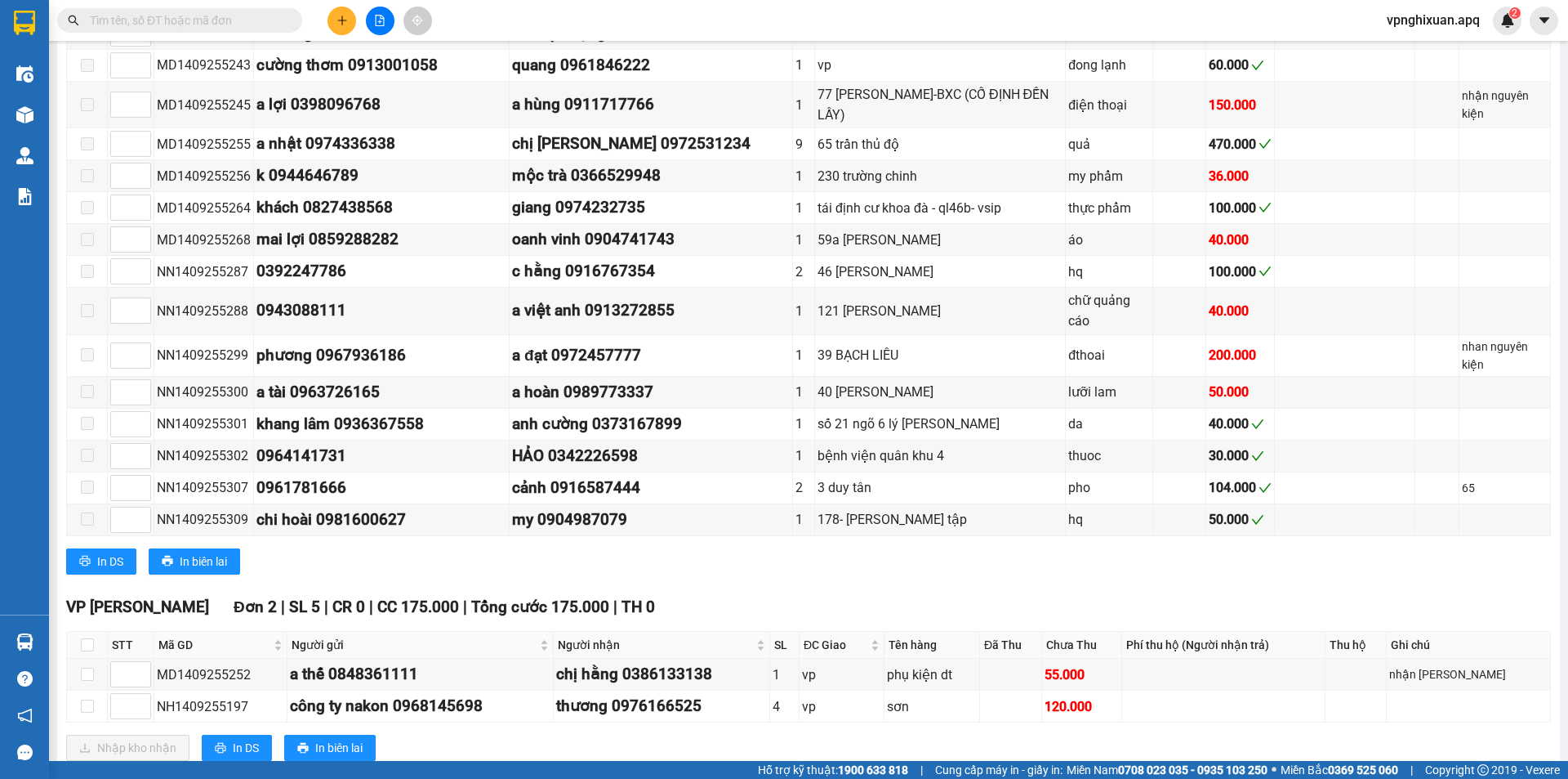
scroll to position [1206, 0]
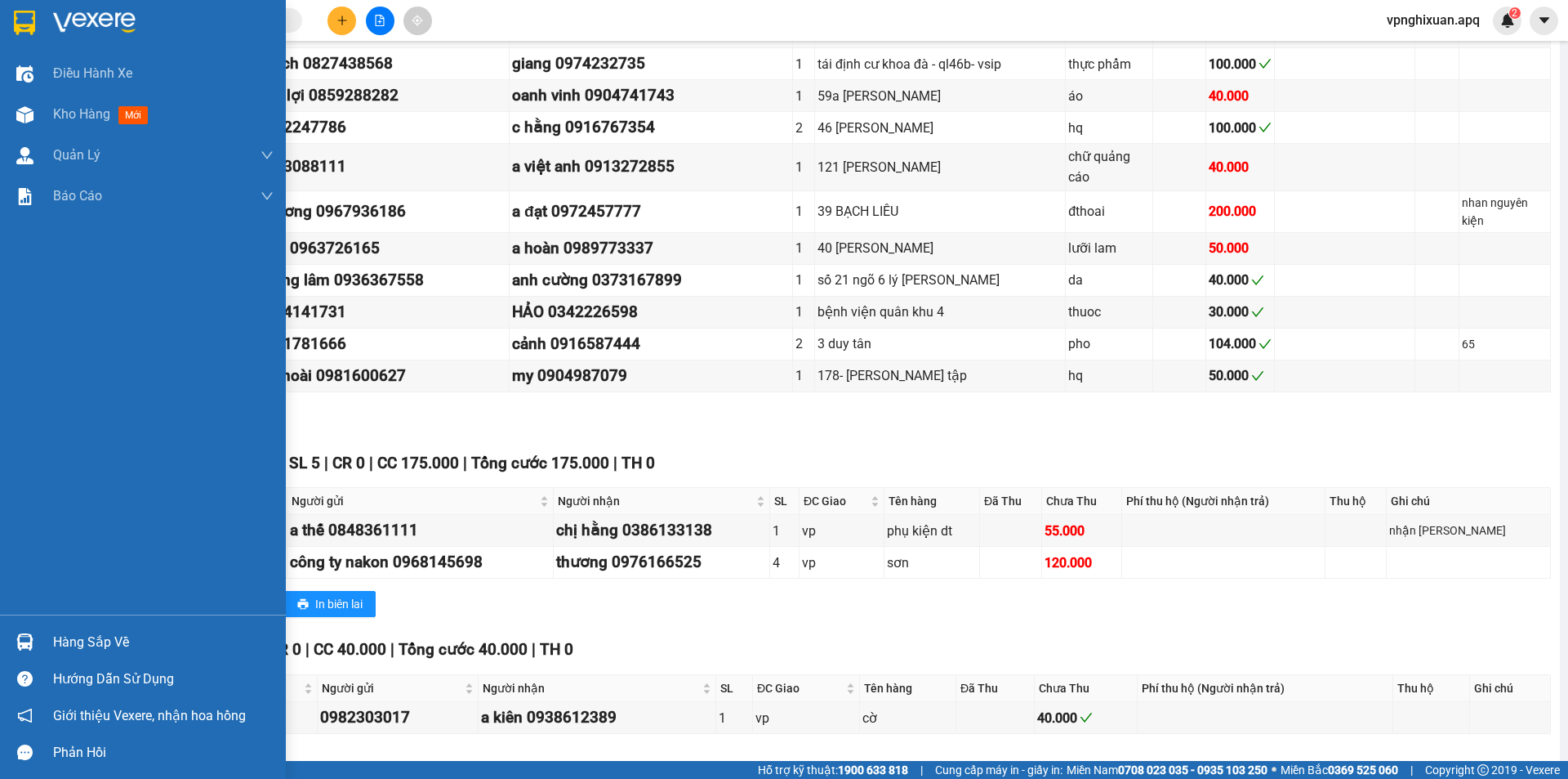
click at [77, 644] on div "Hàng sắp về" at bounding box center [163, 642] width 220 height 25
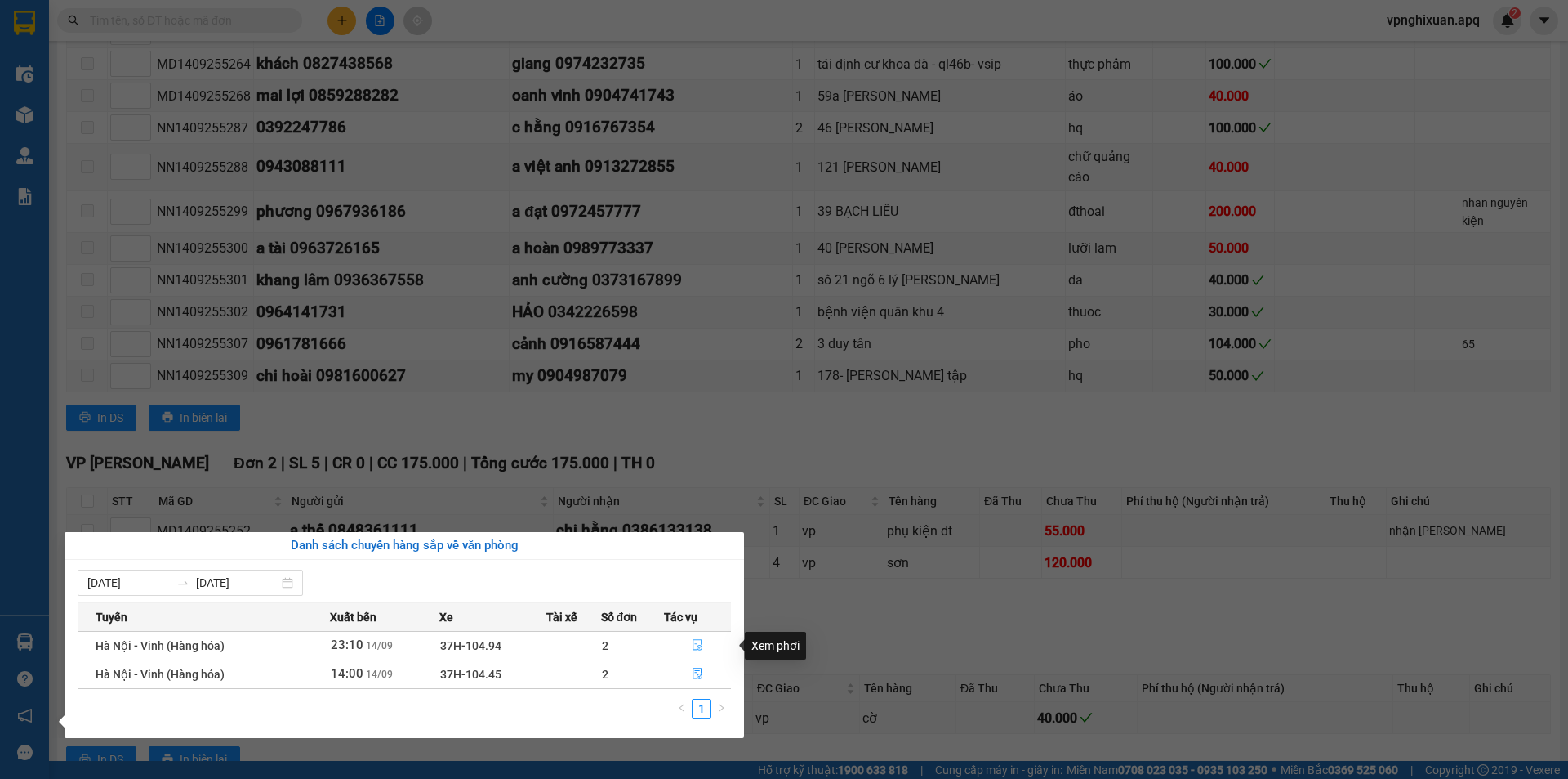
drag, startPoint x: 696, startPoint y: 641, endPoint x: 640, endPoint y: 606, distance: 66.0
click at [698, 641] on icon "file-done" at bounding box center [698, 645] width 12 height 12
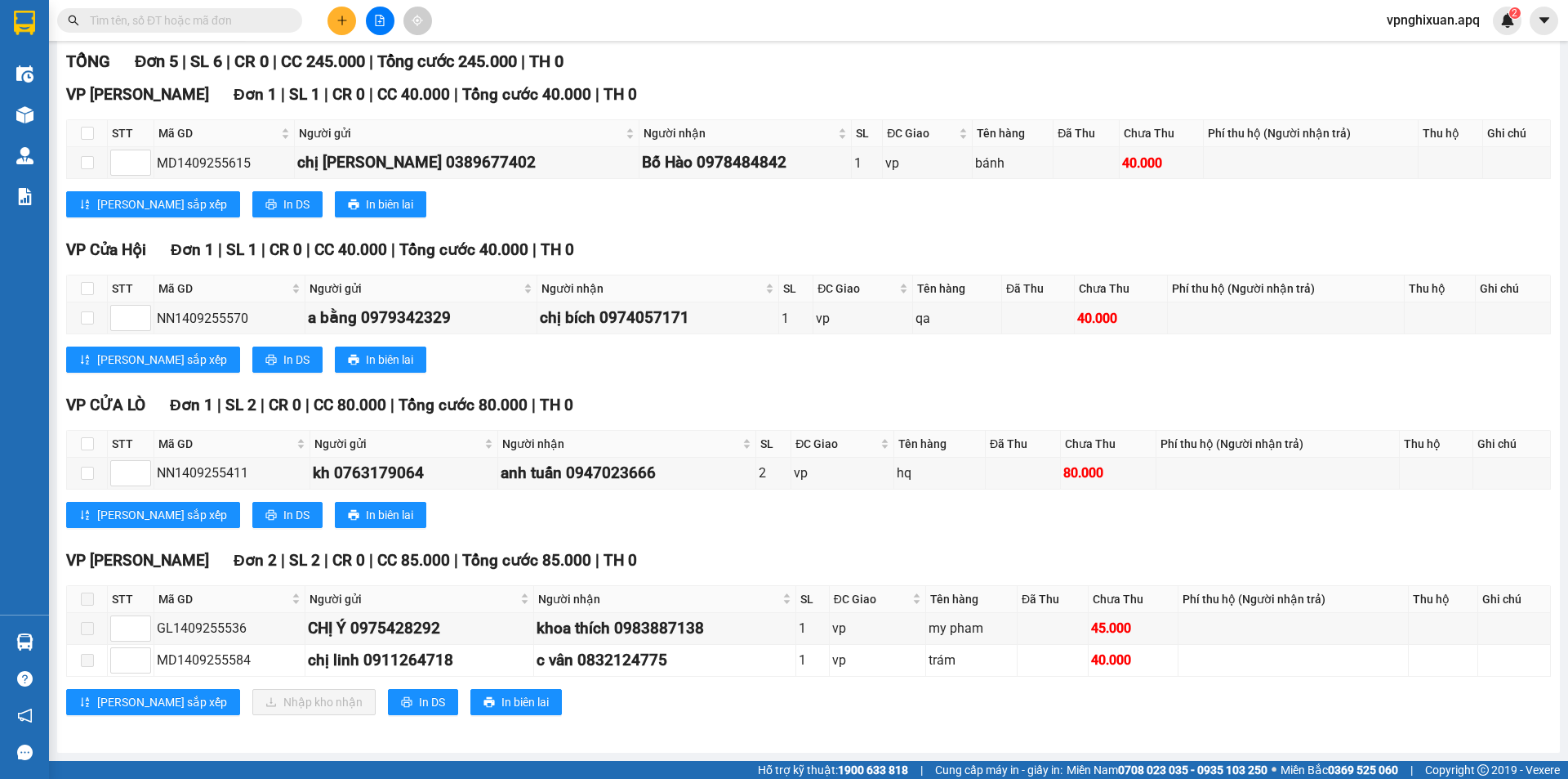
scroll to position [222, 0]
